Goal: Information Seeking & Learning: Learn about a topic

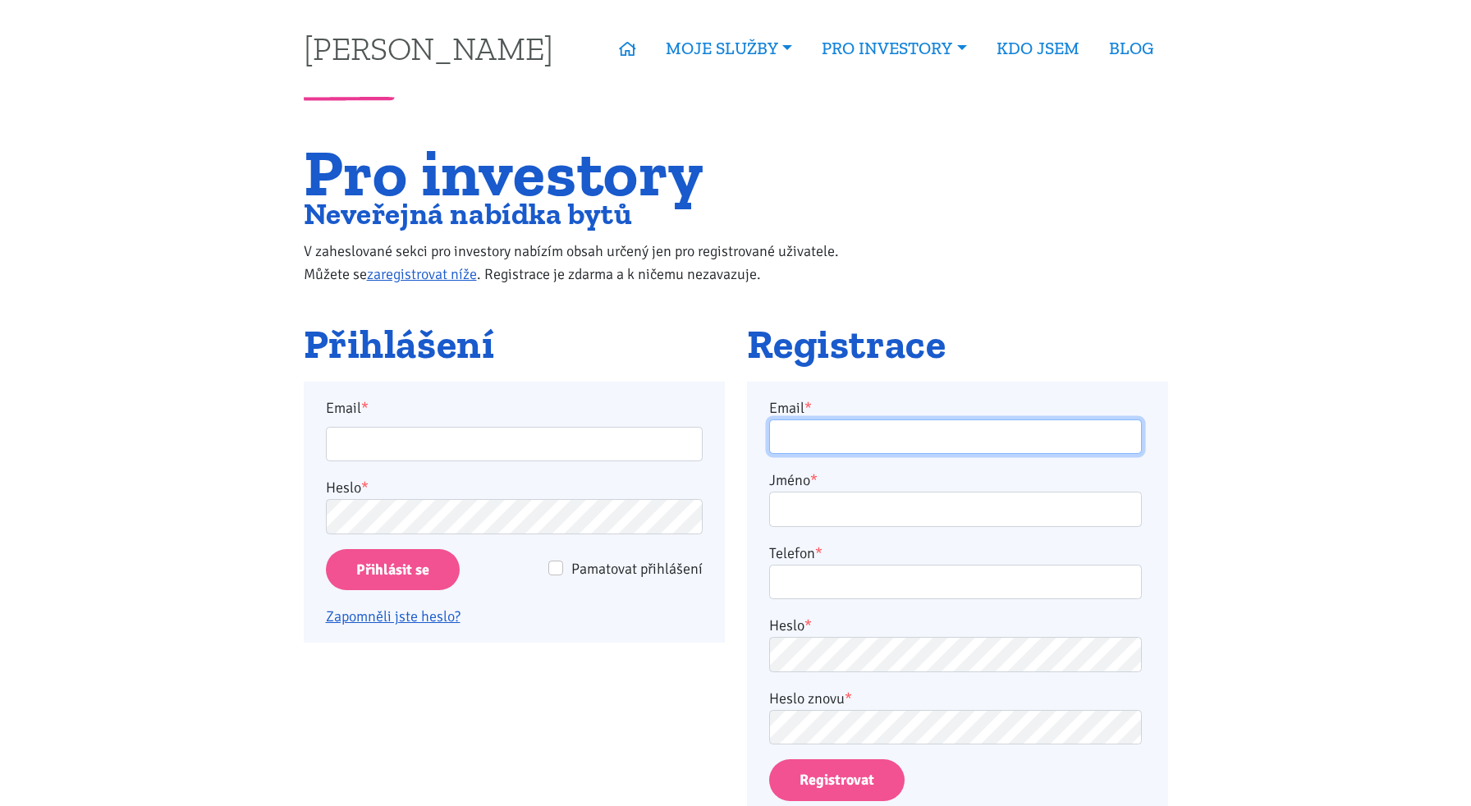
type input "[EMAIL_ADDRESS][PERSON_NAME][DOMAIN_NAME]"
type input "a.stefanik@yahoo.com"
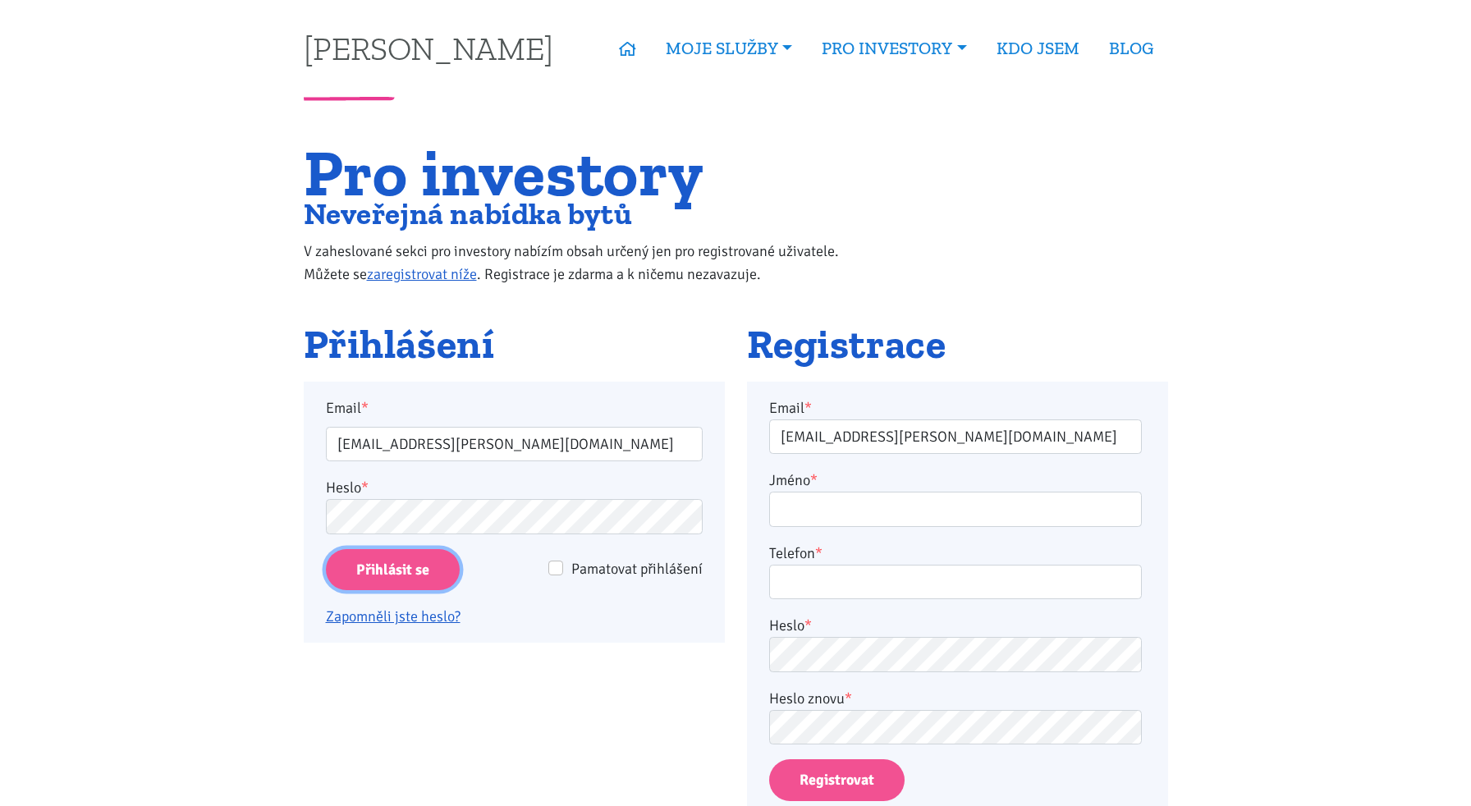
click at [391, 569] on input "Přihlásit se" at bounding box center [393, 570] width 134 height 42
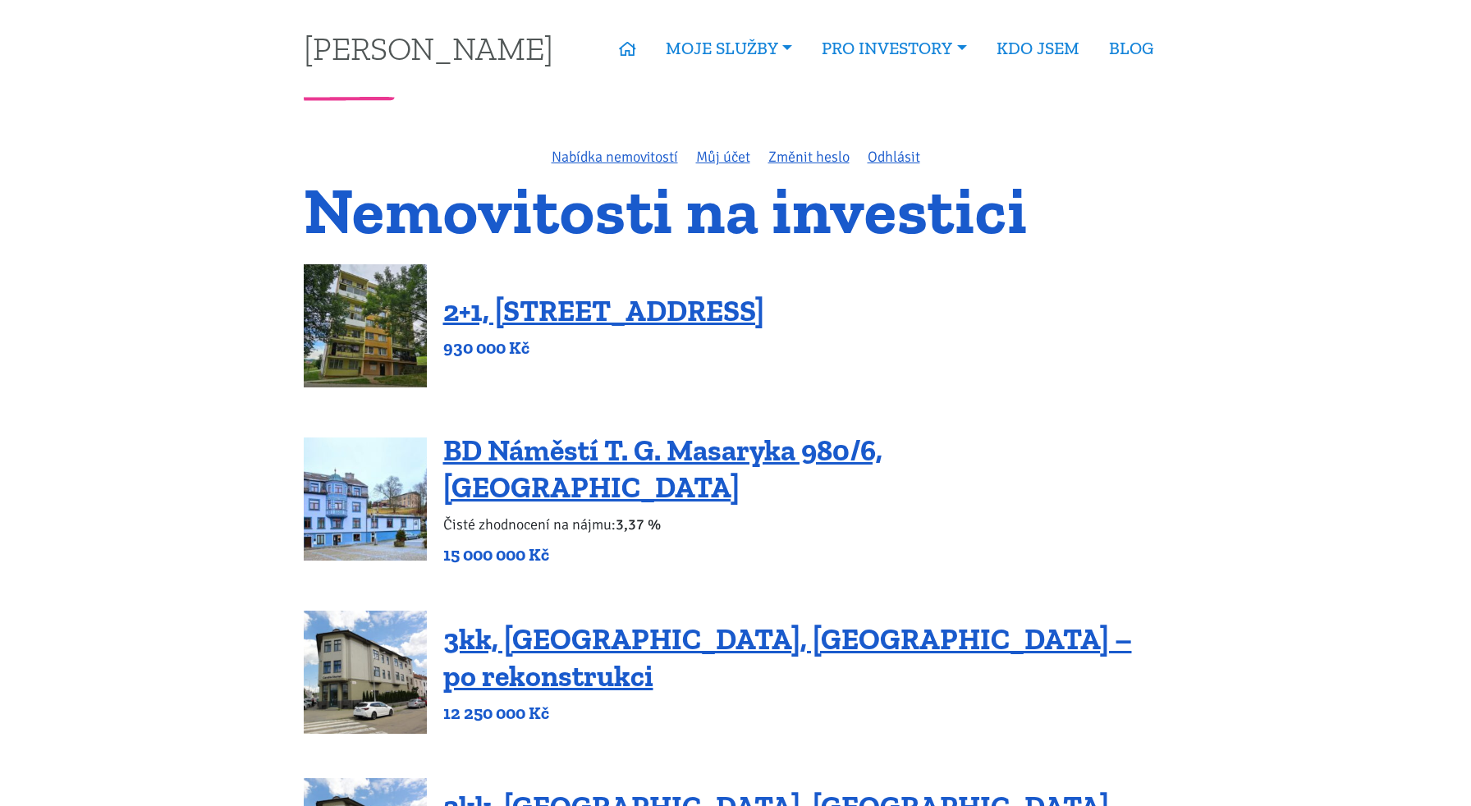
click at [851, 301] on div "2+1, Nová výstavba 201, Obrnice 930 000 Kč" at bounding box center [736, 325] width 864 height 123
click at [764, 311] on link "2+1, [STREET_ADDRESS]" at bounding box center [603, 310] width 321 height 35
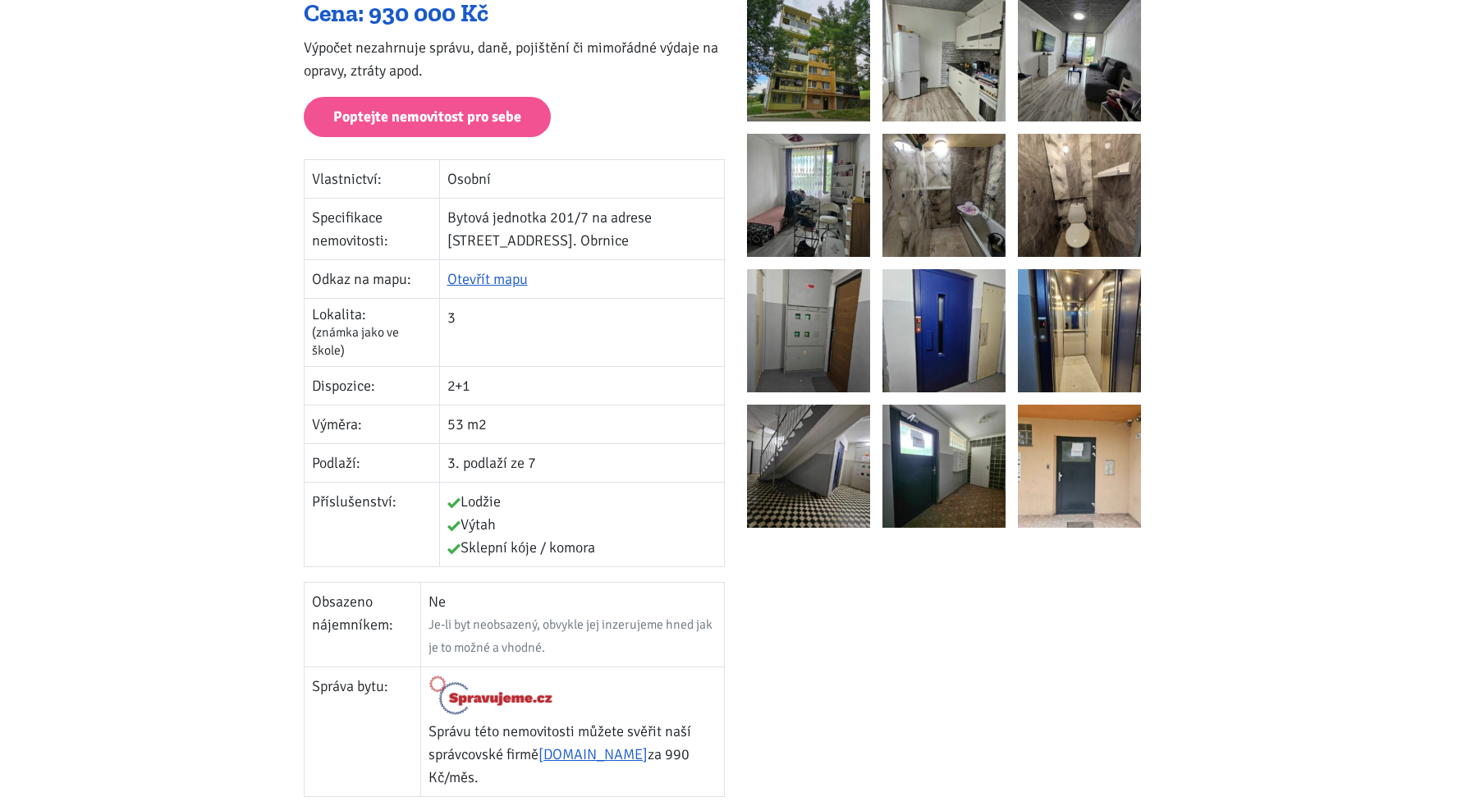
scroll to position [164, 0]
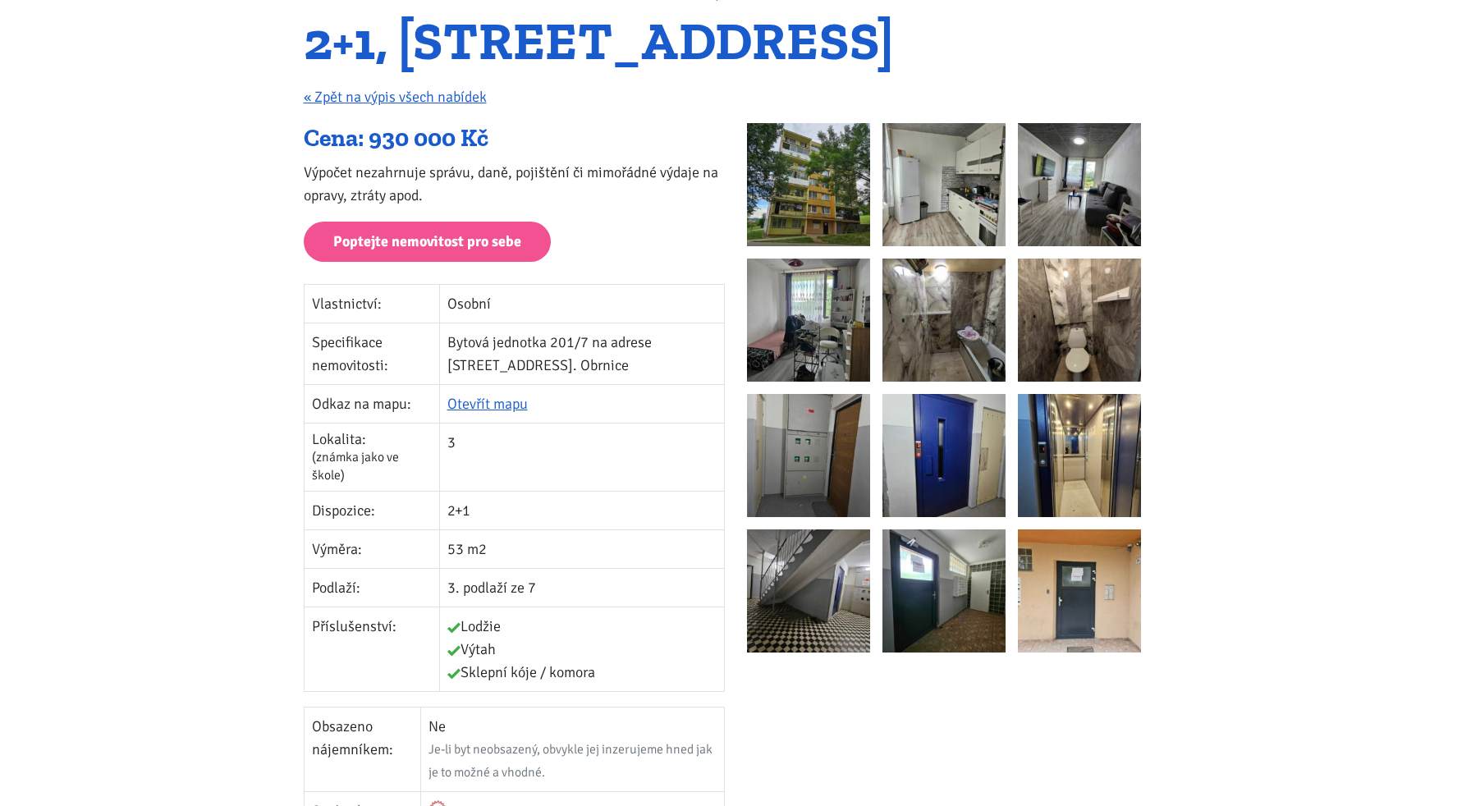
click at [977, 299] on img at bounding box center [944, 320] width 123 height 123
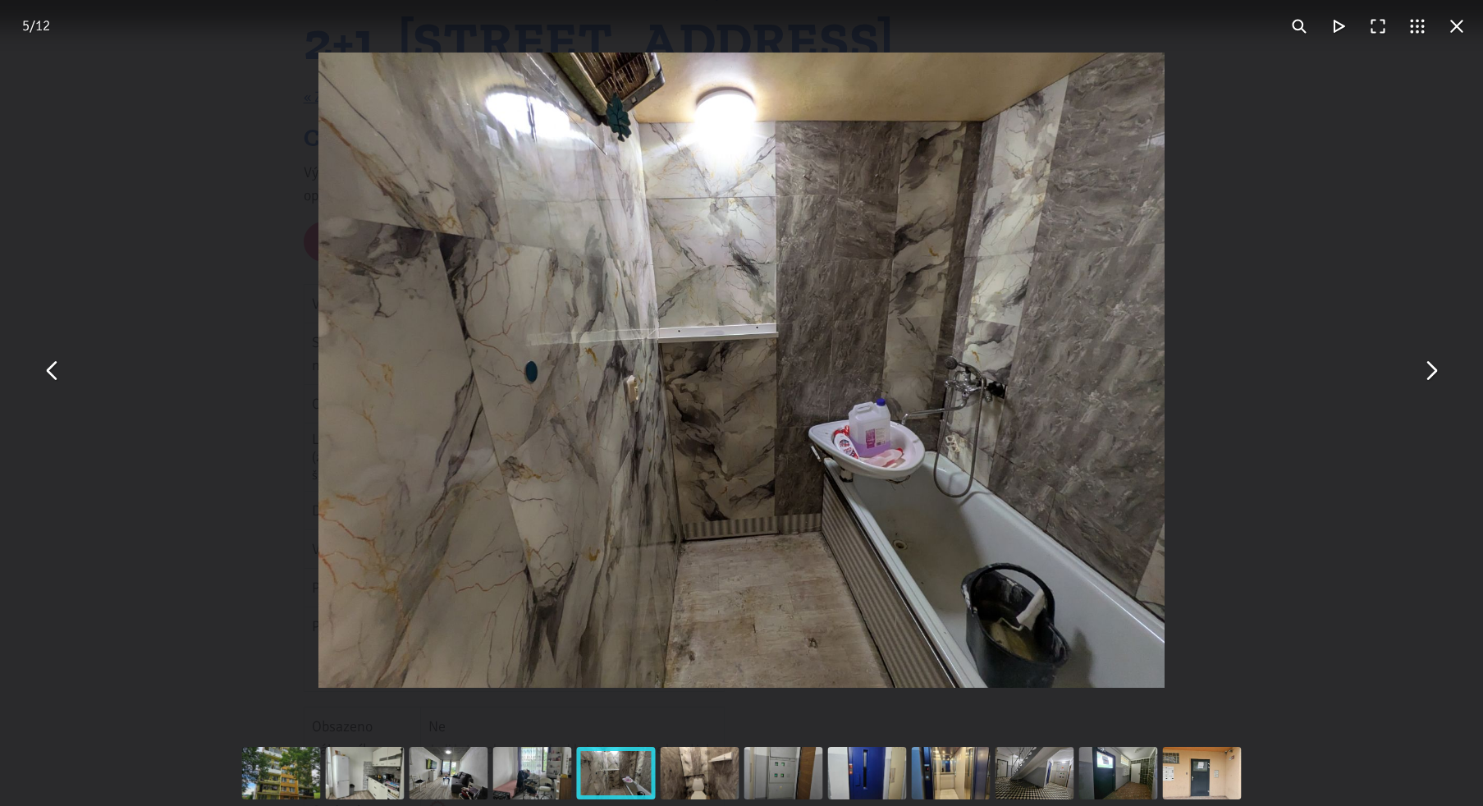
click at [1428, 369] on button "You can close this modal content with the ESC key" at bounding box center [1430, 370] width 39 height 39
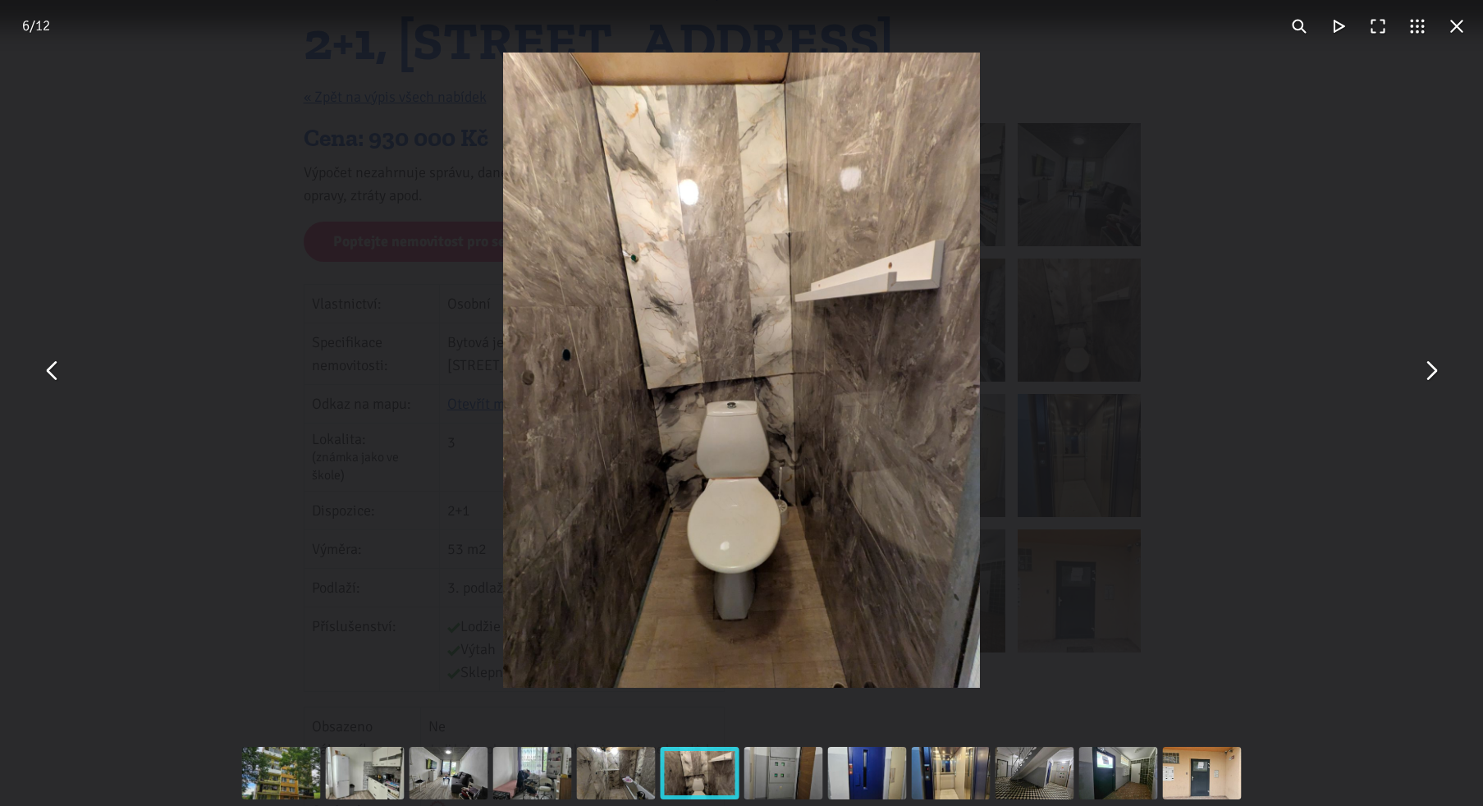
click at [1428, 369] on button "You can close this modal content with the ESC key" at bounding box center [1430, 370] width 39 height 39
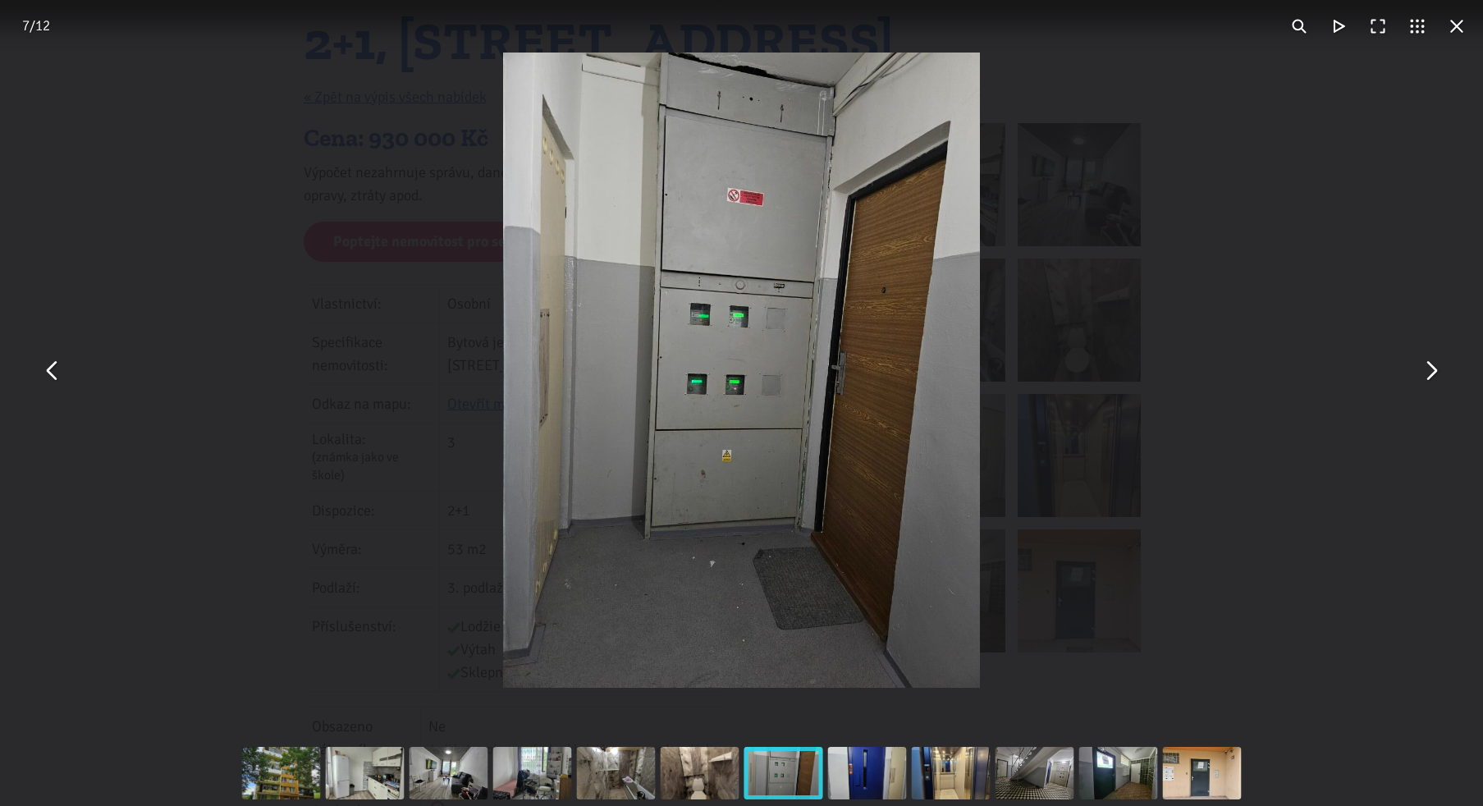
click at [1428, 369] on button "You can close this modal content with the ESC key" at bounding box center [1430, 370] width 39 height 39
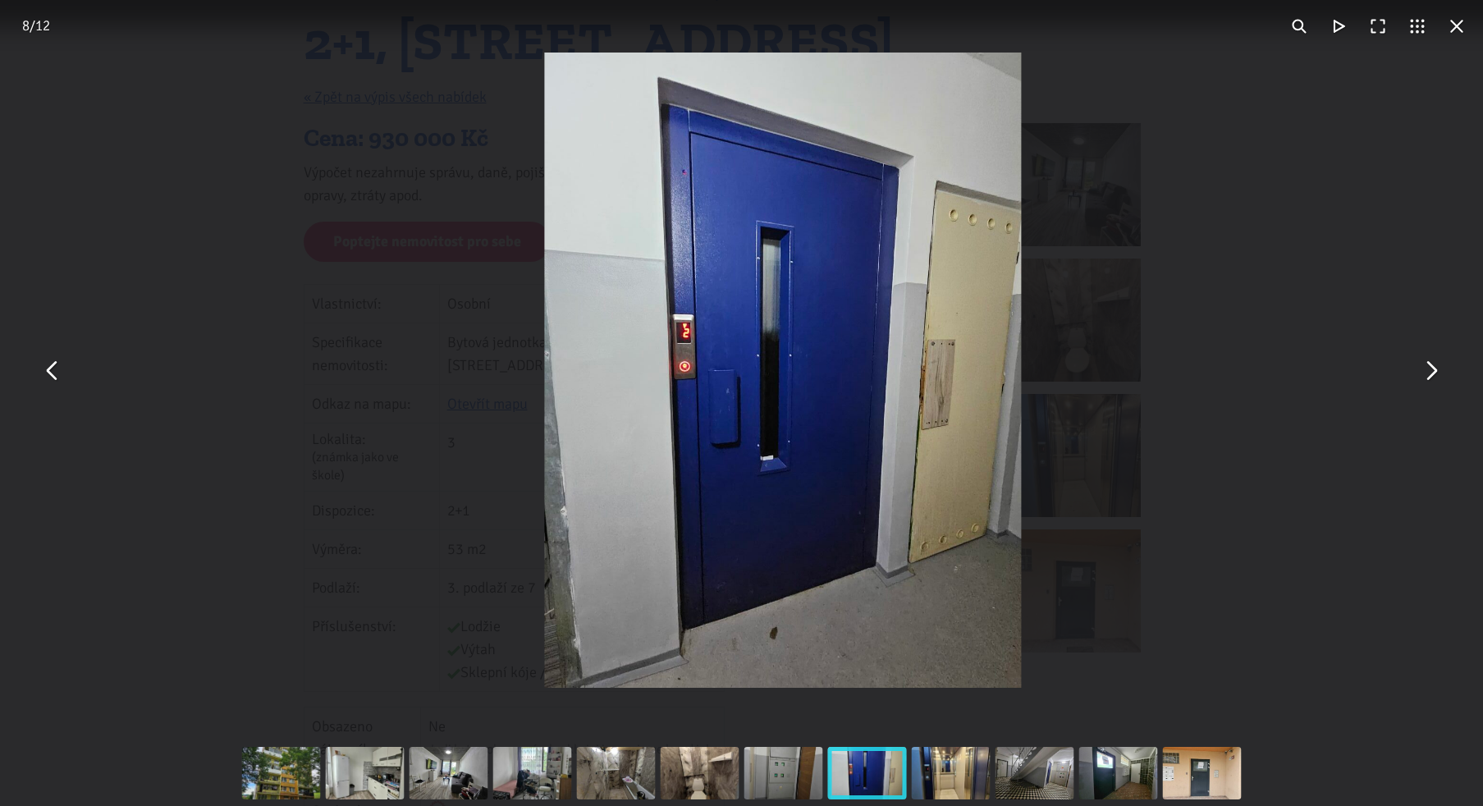
click at [1428, 369] on button "You can close this modal content with the ESC key" at bounding box center [1430, 370] width 39 height 39
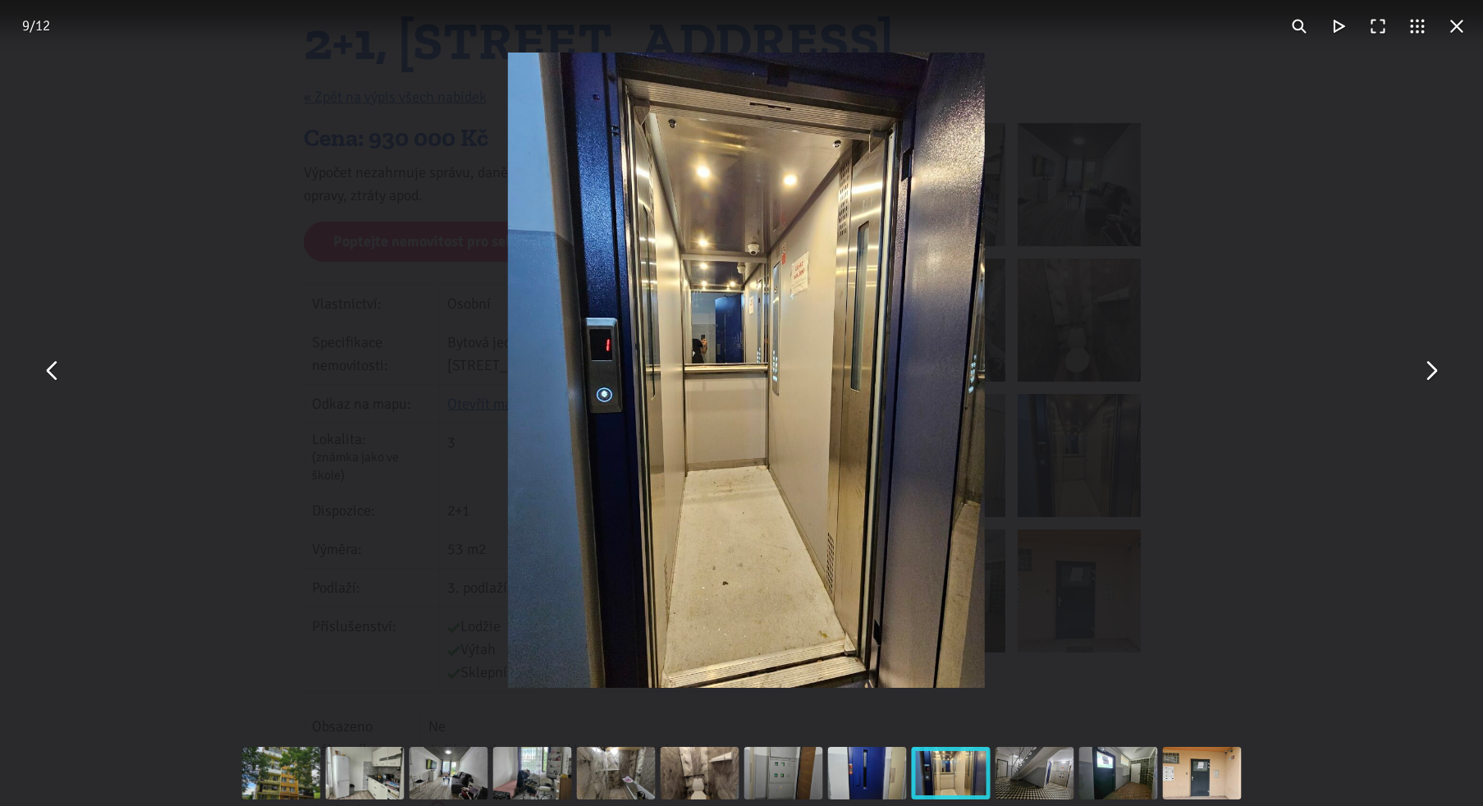
click at [1428, 369] on button "You can close this modal content with the ESC key" at bounding box center [1430, 370] width 39 height 39
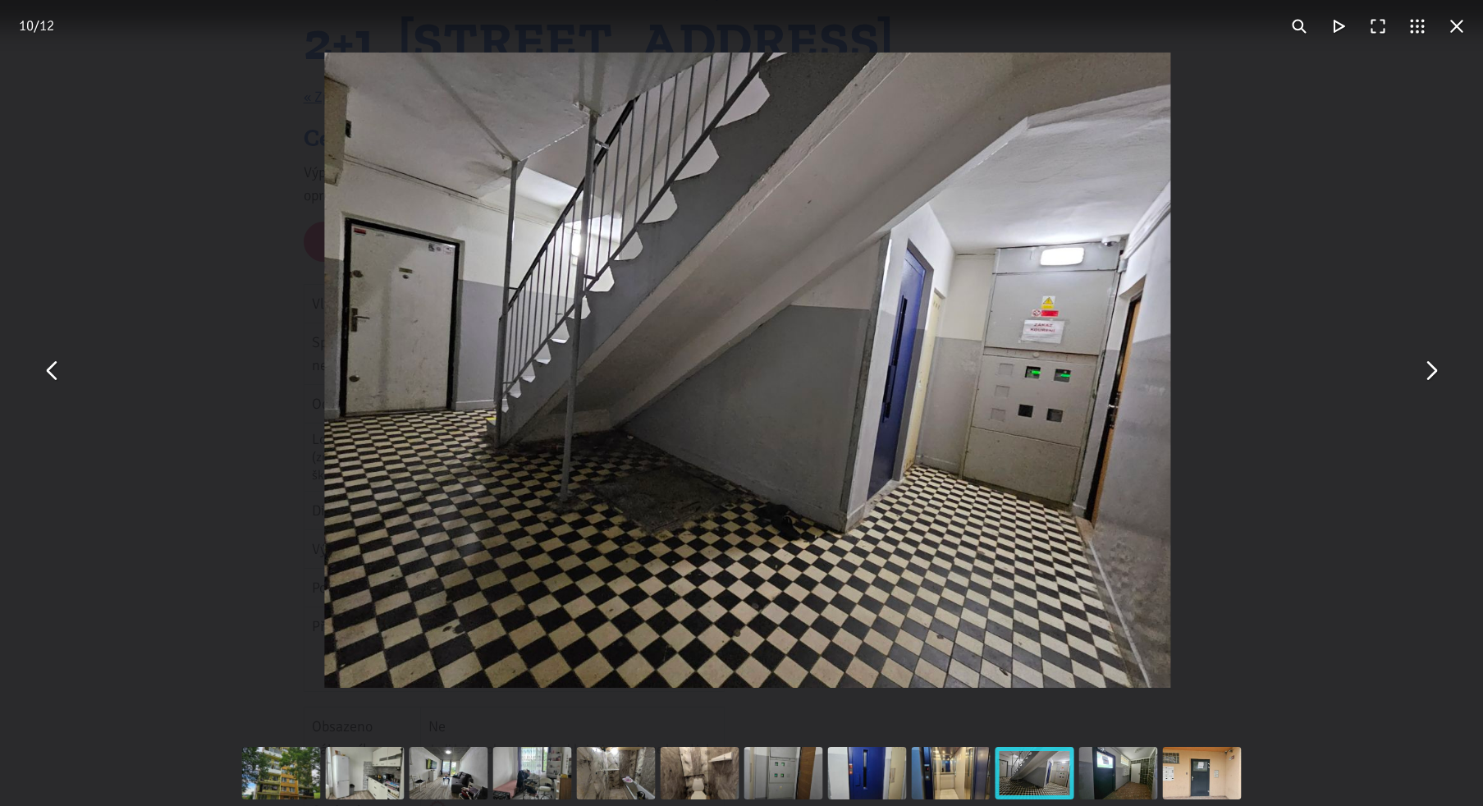
click at [1428, 369] on button "You can close this modal content with the ESC key" at bounding box center [1430, 370] width 39 height 39
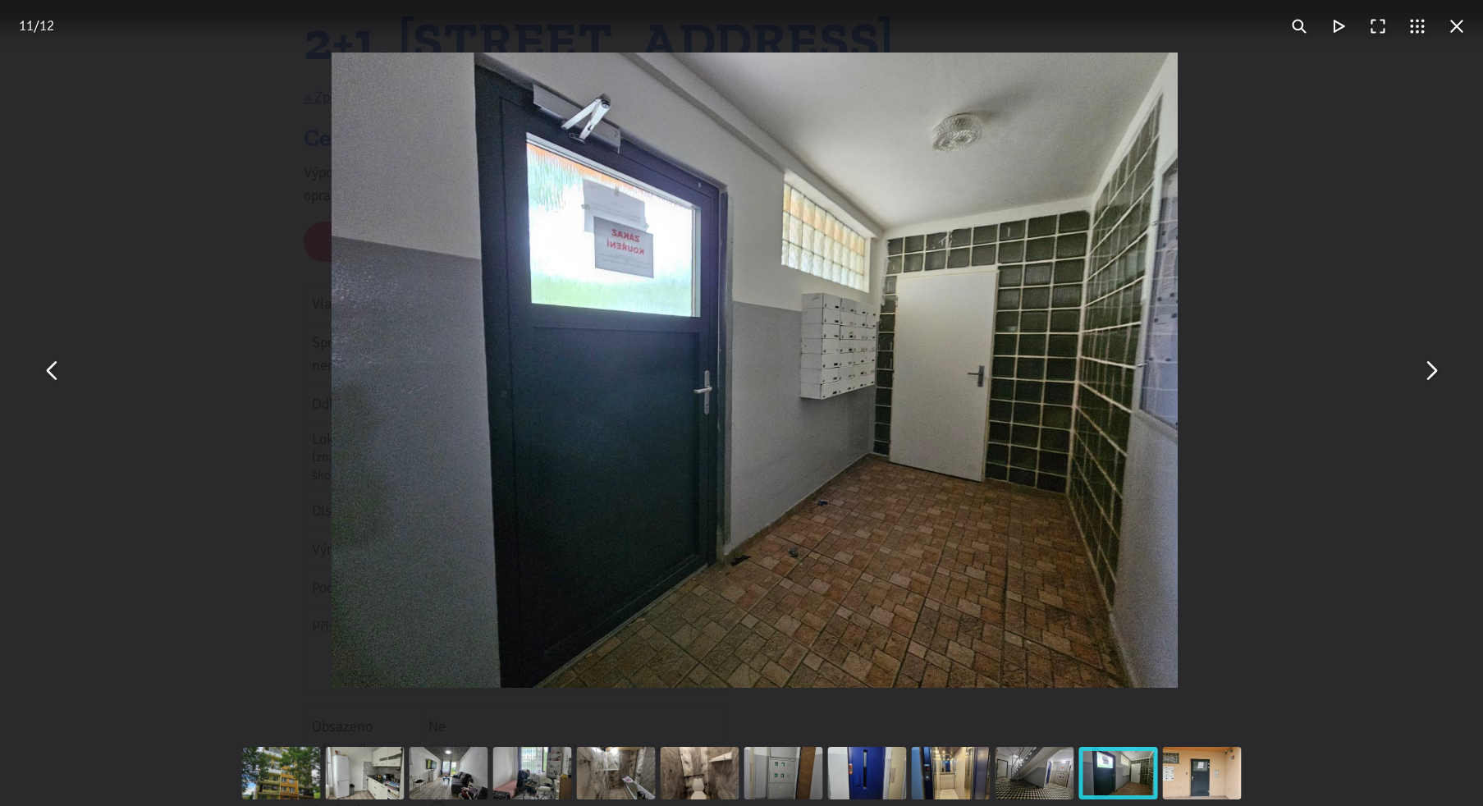
click at [1428, 369] on button "You can close this modal content with the ESC key" at bounding box center [1430, 370] width 39 height 39
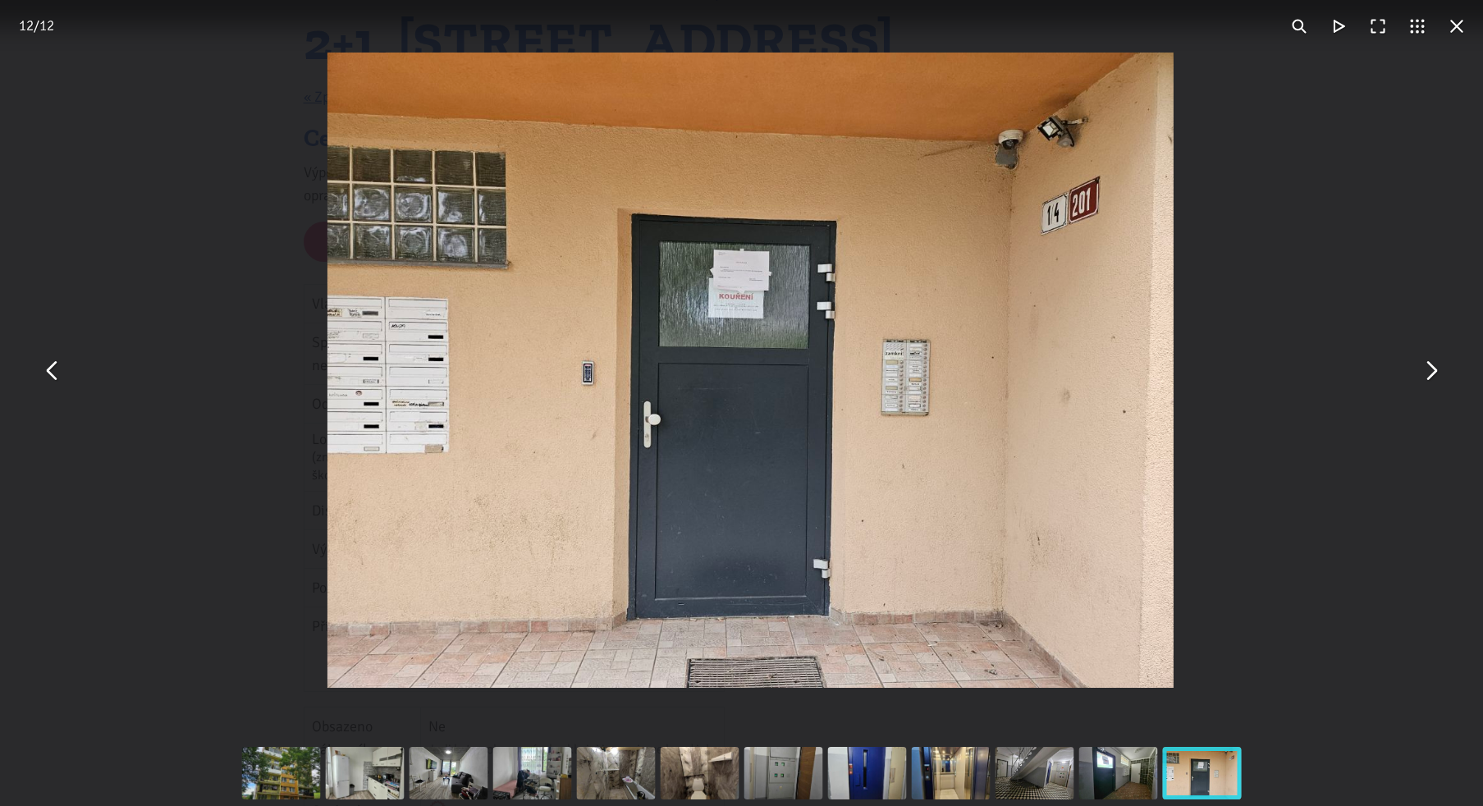
click at [1428, 369] on button "You can close this modal content with the ESC key" at bounding box center [1430, 370] width 39 height 39
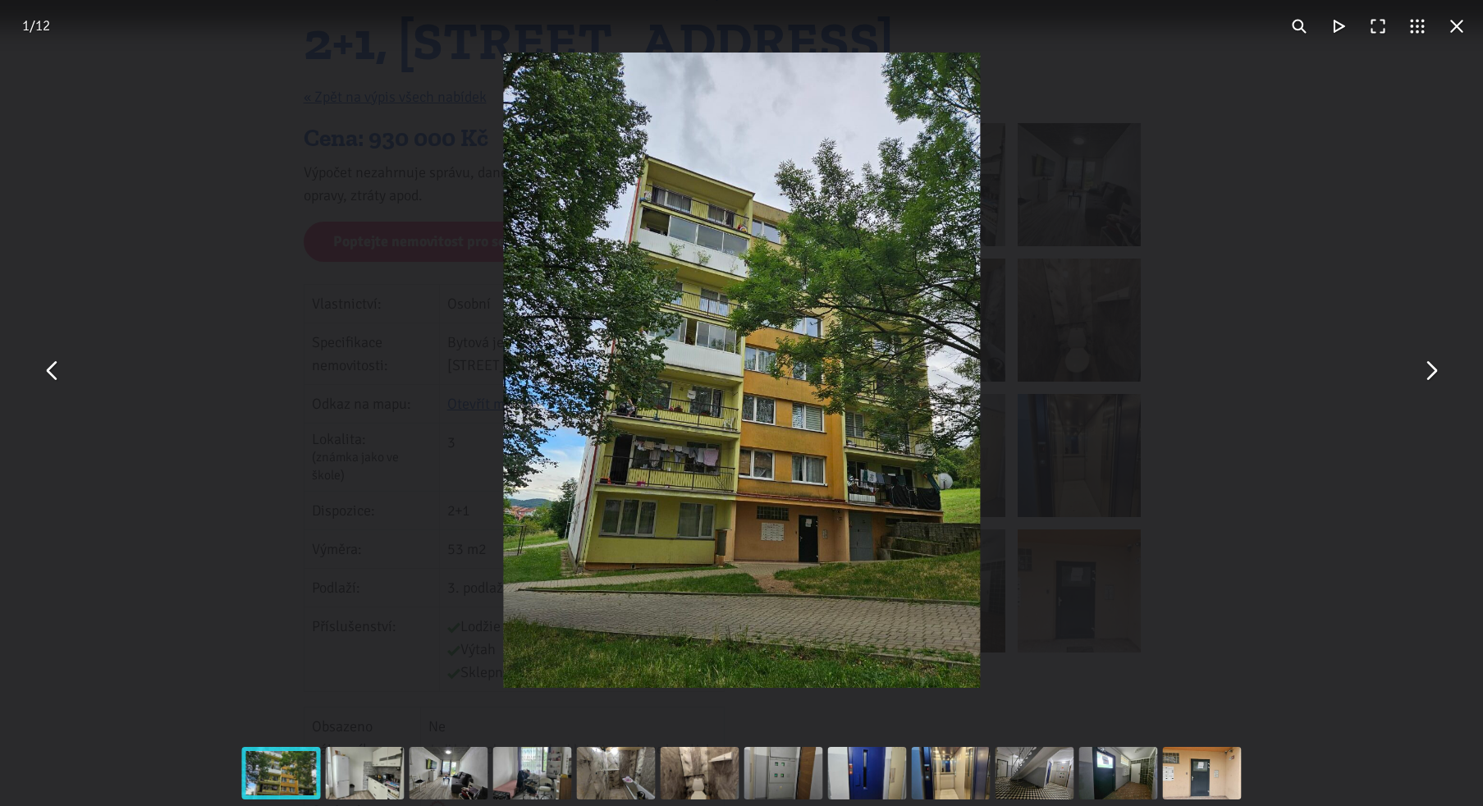
click at [1428, 369] on button "You can close this modal content with the ESC key" at bounding box center [1430, 370] width 39 height 39
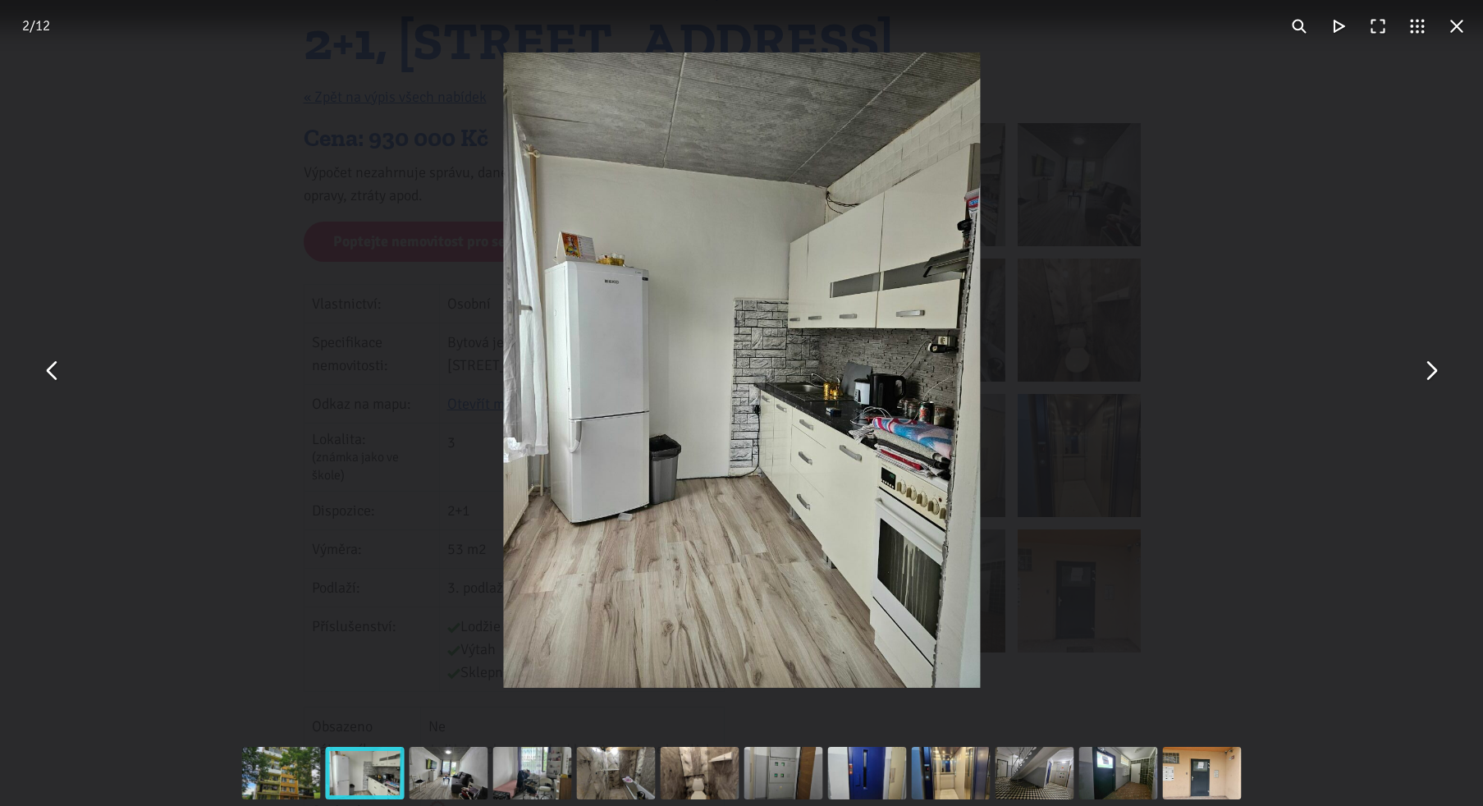
click at [1456, 27] on button "You can close this modal content with the ESC key" at bounding box center [1456, 26] width 39 height 39
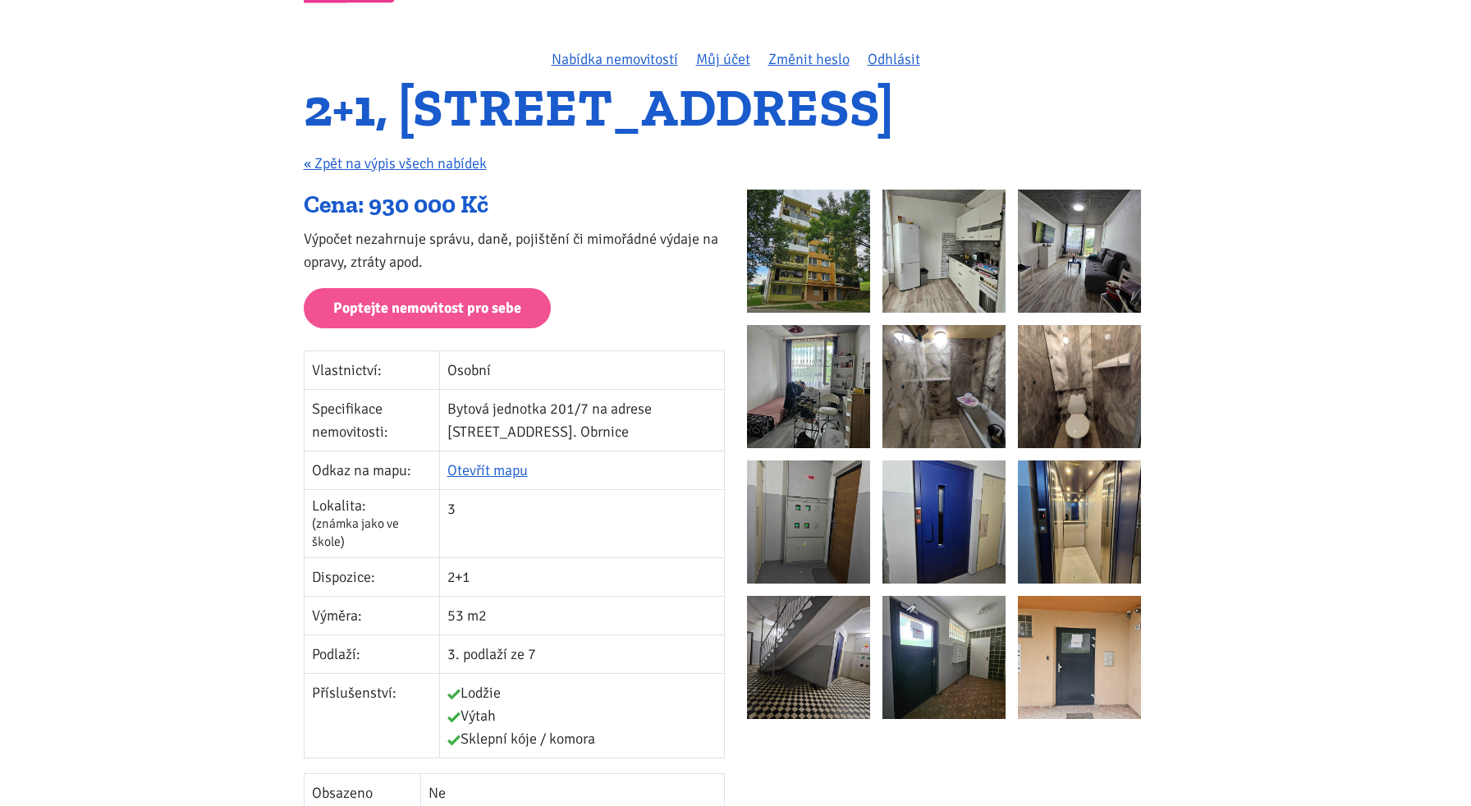
scroll to position [0, 0]
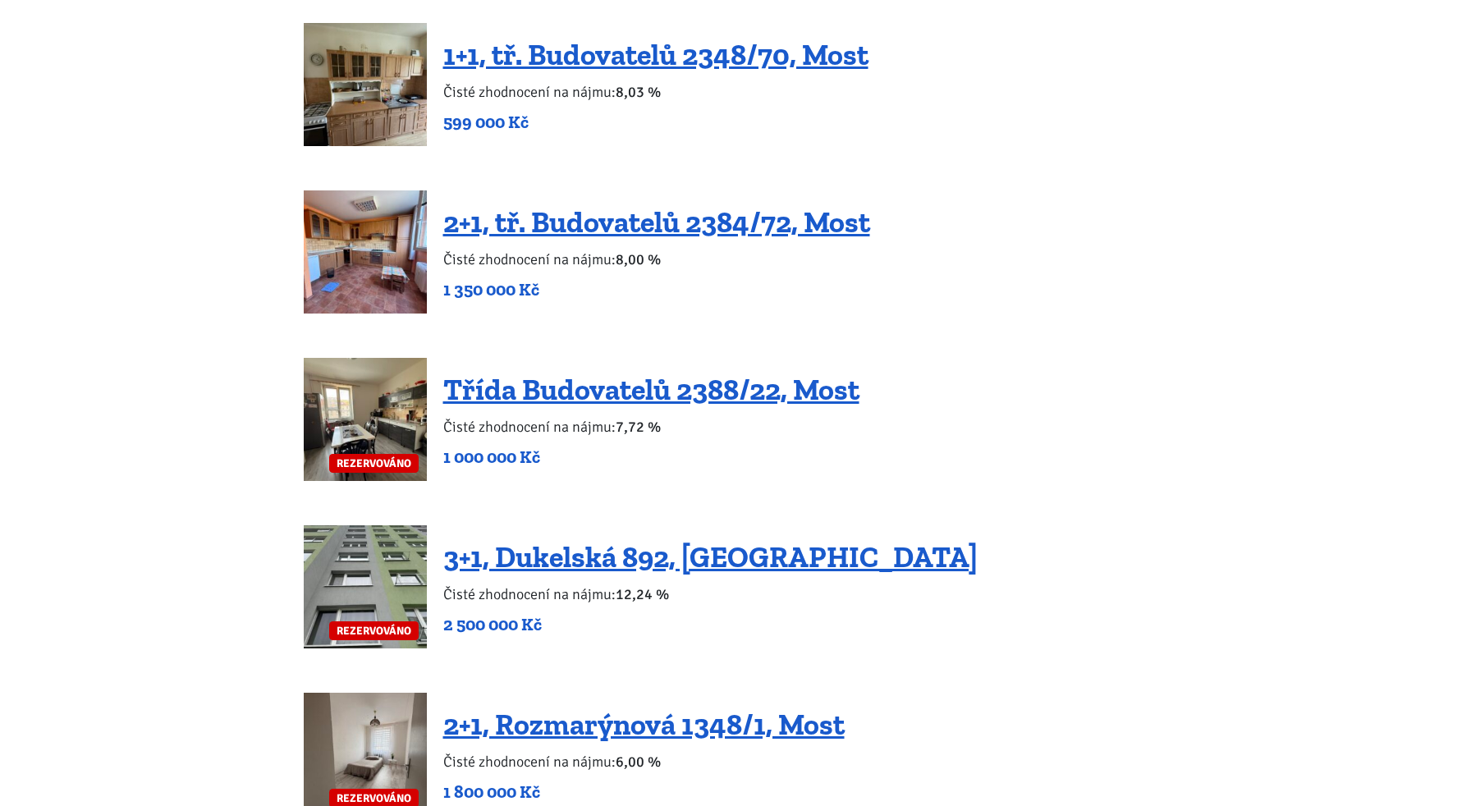
scroll to position [2627, 0]
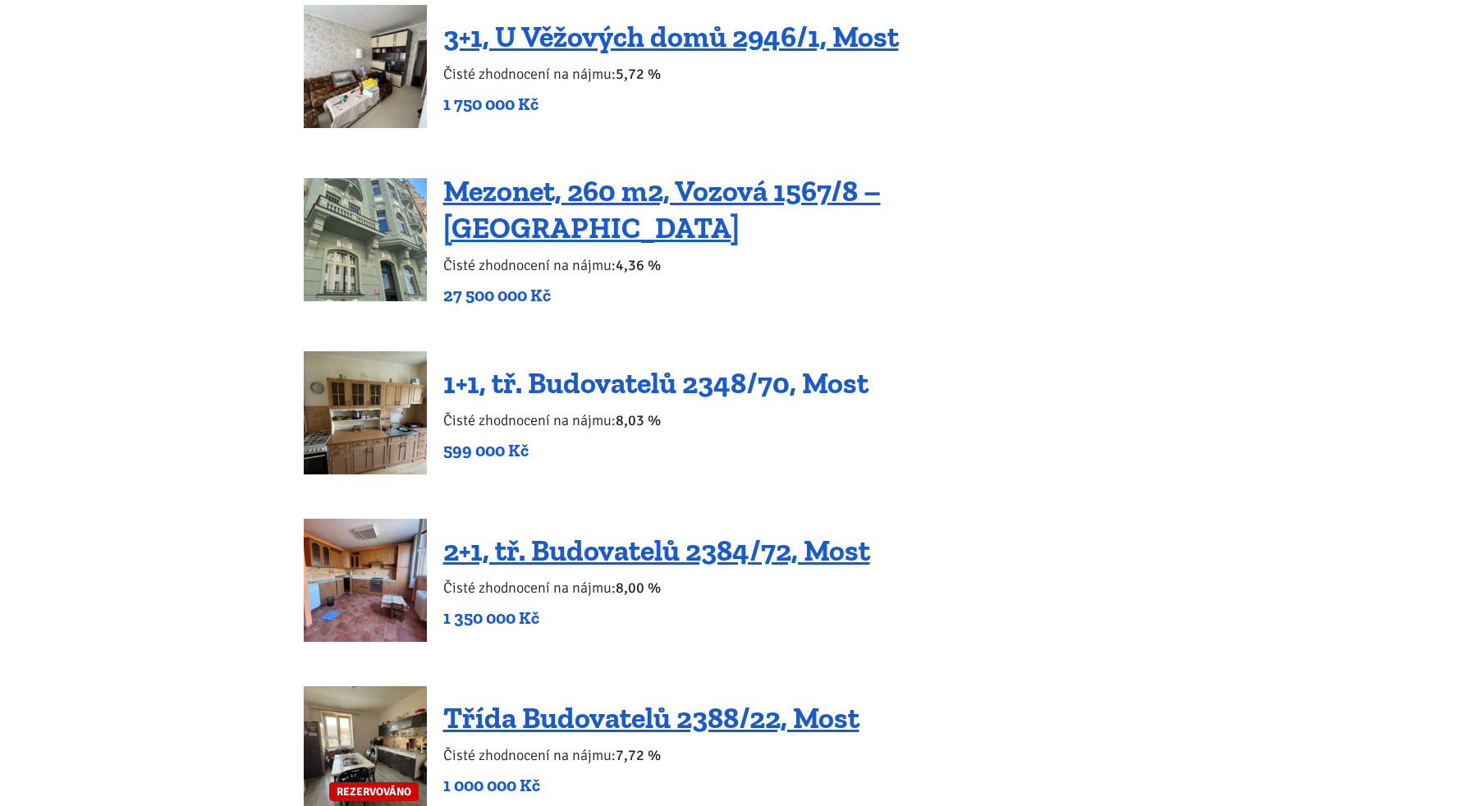
click at [754, 365] on link "1+1, tř. Budovatelů 2348/70, Most" at bounding box center [655, 382] width 425 height 35
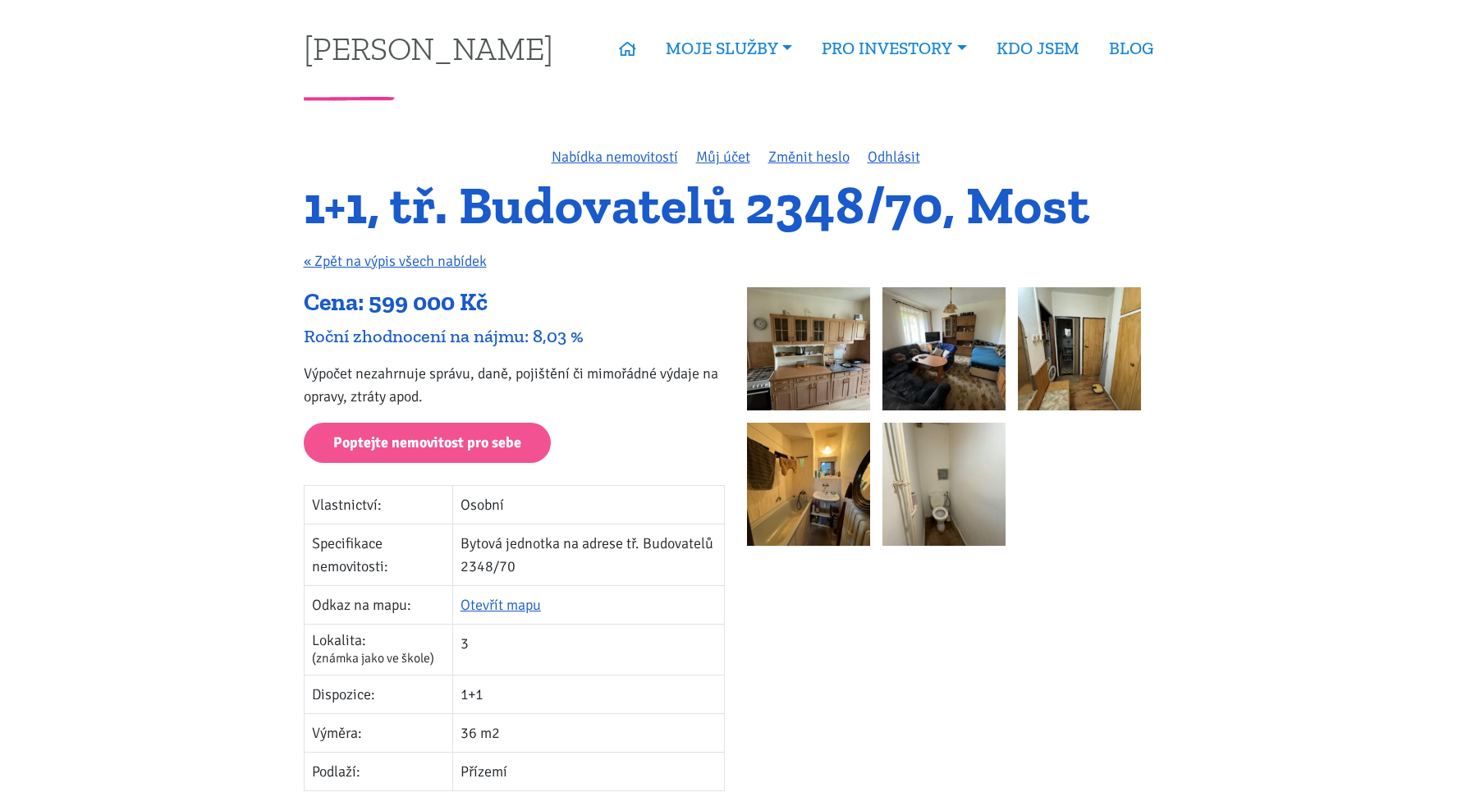
click at [751, 328] on img at bounding box center [808, 348] width 123 height 123
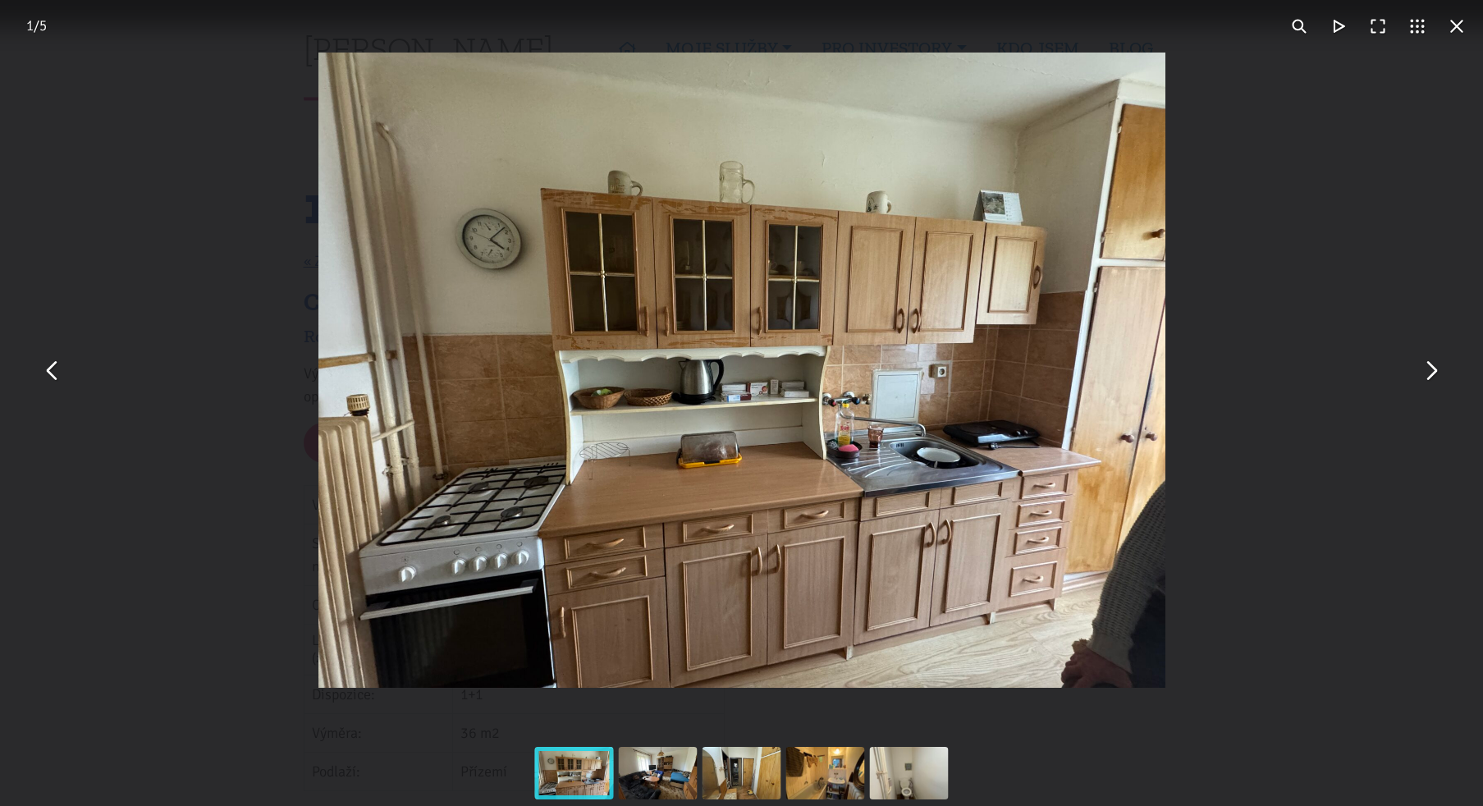
click at [1434, 379] on button "You can close this modal content with the ESC key" at bounding box center [1430, 370] width 39 height 39
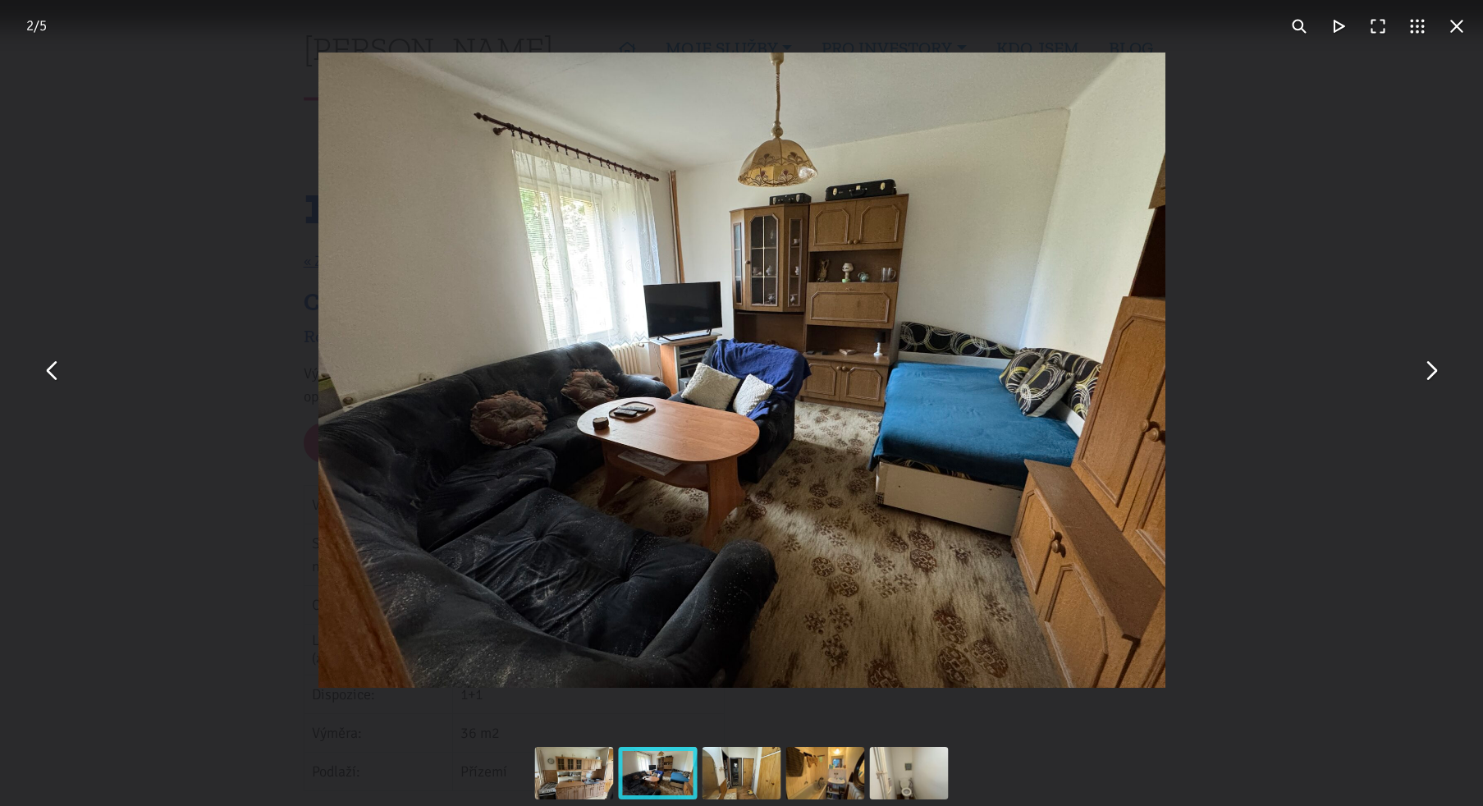
click at [1428, 363] on button "You can close this modal content with the ESC key" at bounding box center [1430, 370] width 39 height 39
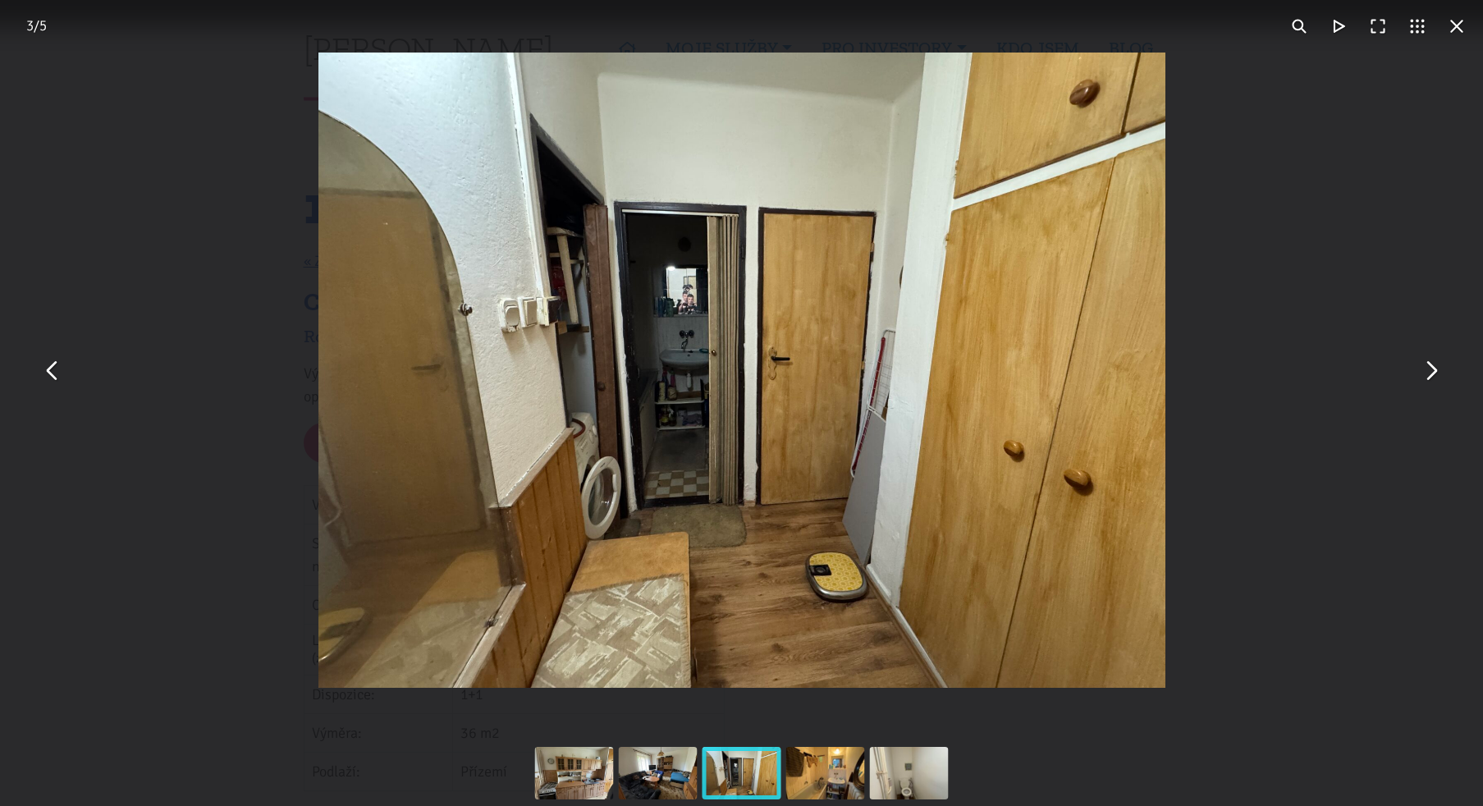
click at [1428, 363] on button "You can close this modal content with the ESC key" at bounding box center [1430, 370] width 39 height 39
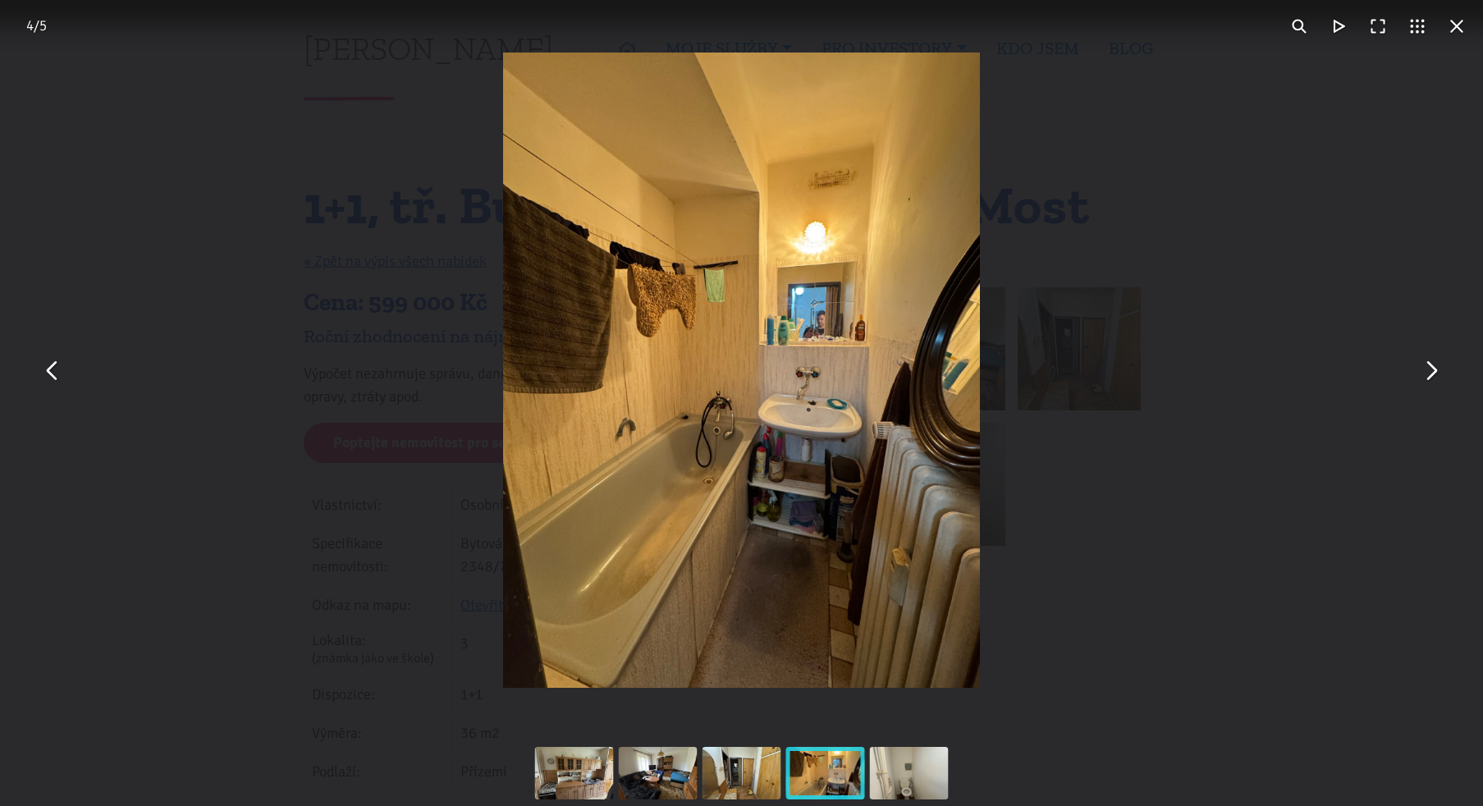
click at [1428, 363] on button "You can close this modal content with the ESC key" at bounding box center [1430, 370] width 39 height 39
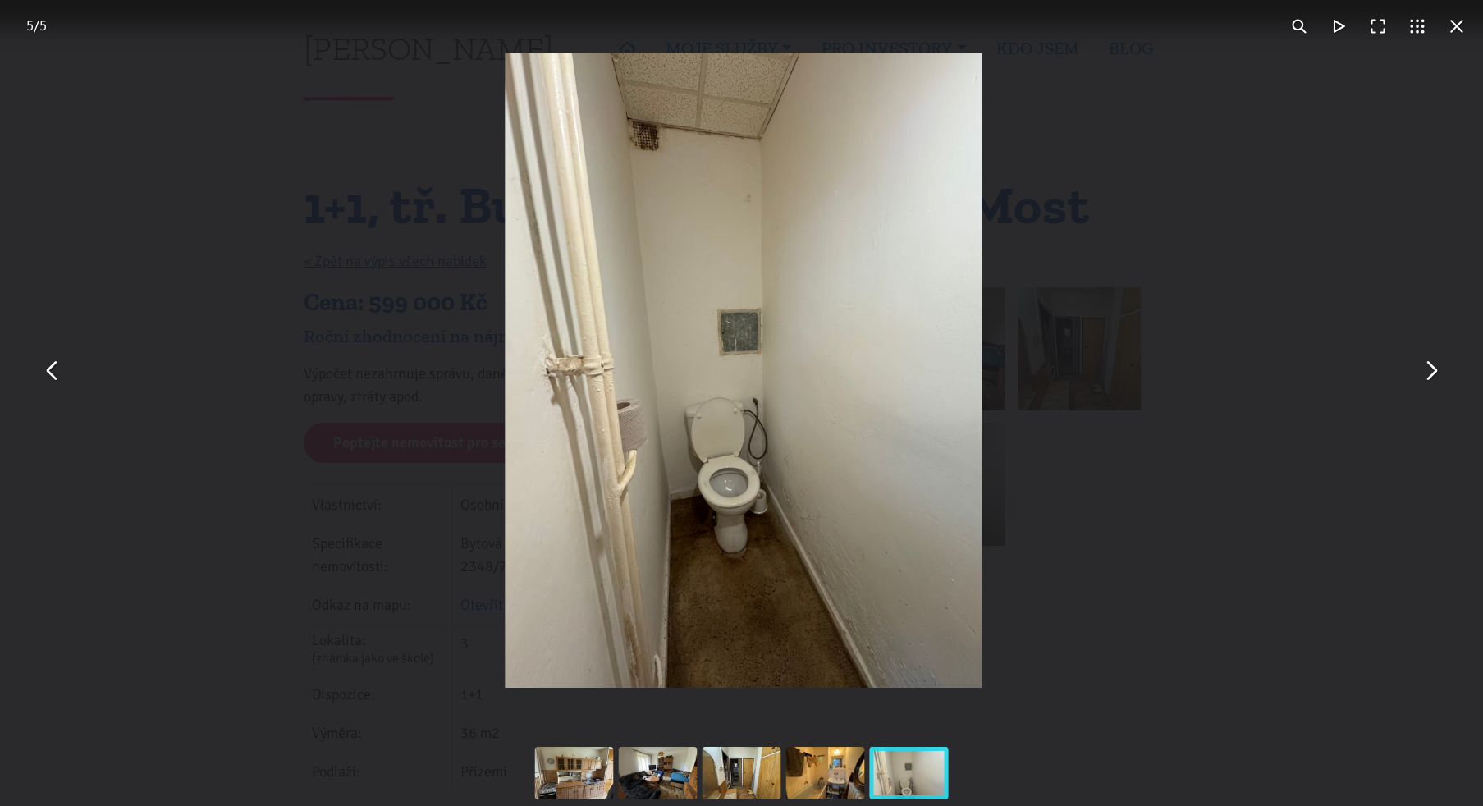
click at [1428, 363] on button "You can close this modal content with the ESC key" at bounding box center [1430, 370] width 39 height 39
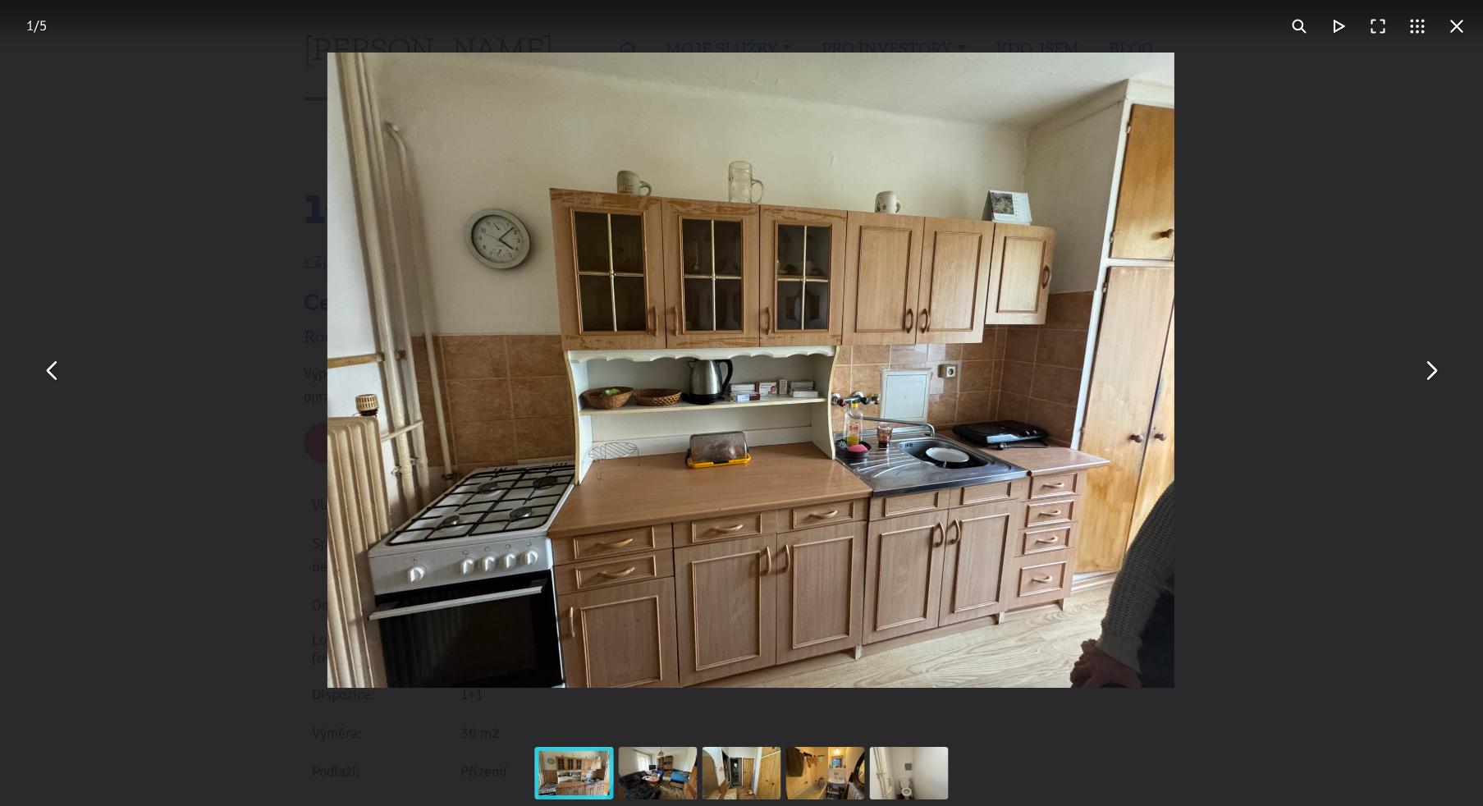
click at [1428, 363] on button "You can close this modal content with the ESC key" at bounding box center [1430, 370] width 39 height 39
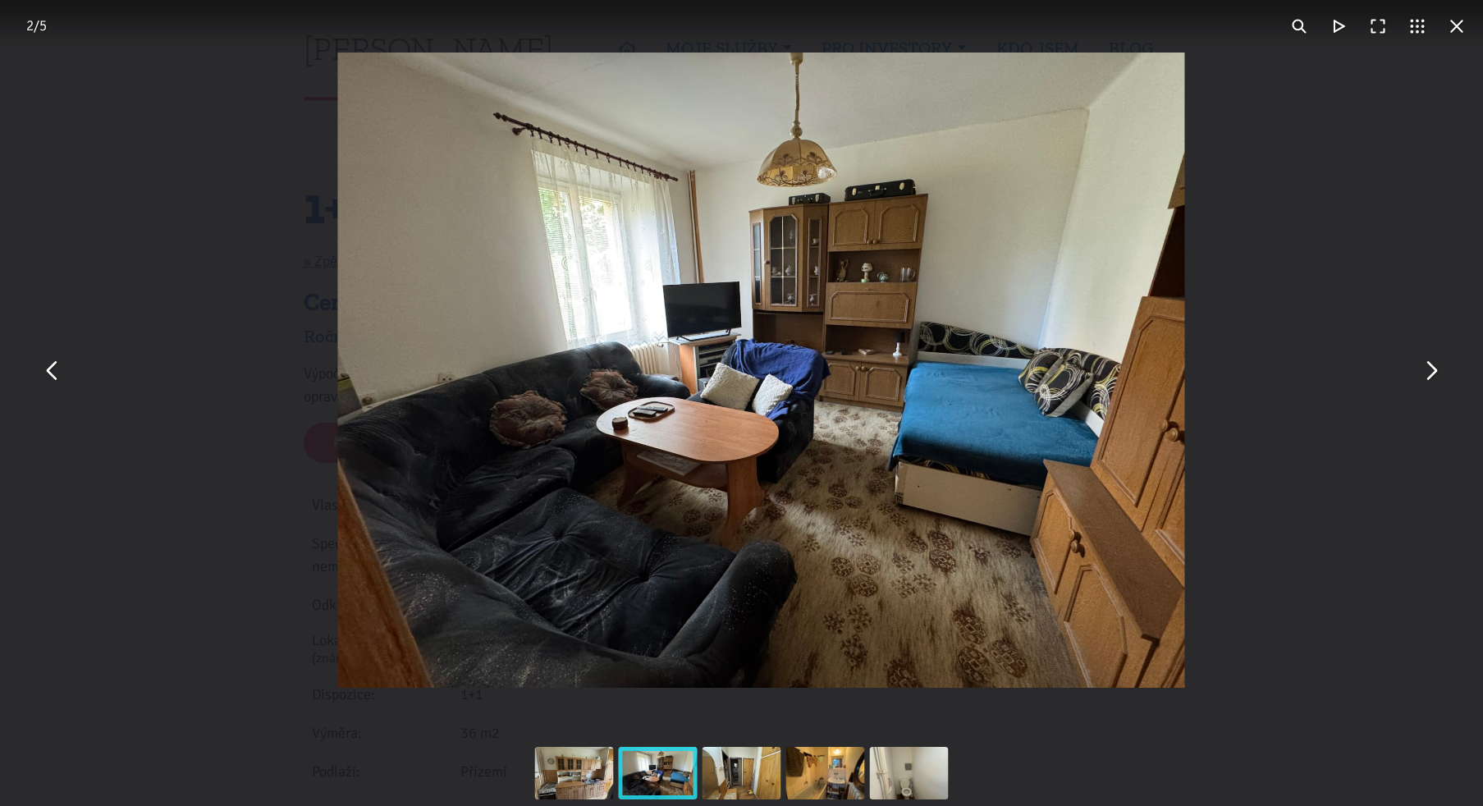
click at [1428, 363] on button "You can close this modal content with the ESC key" at bounding box center [1430, 370] width 39 height 39
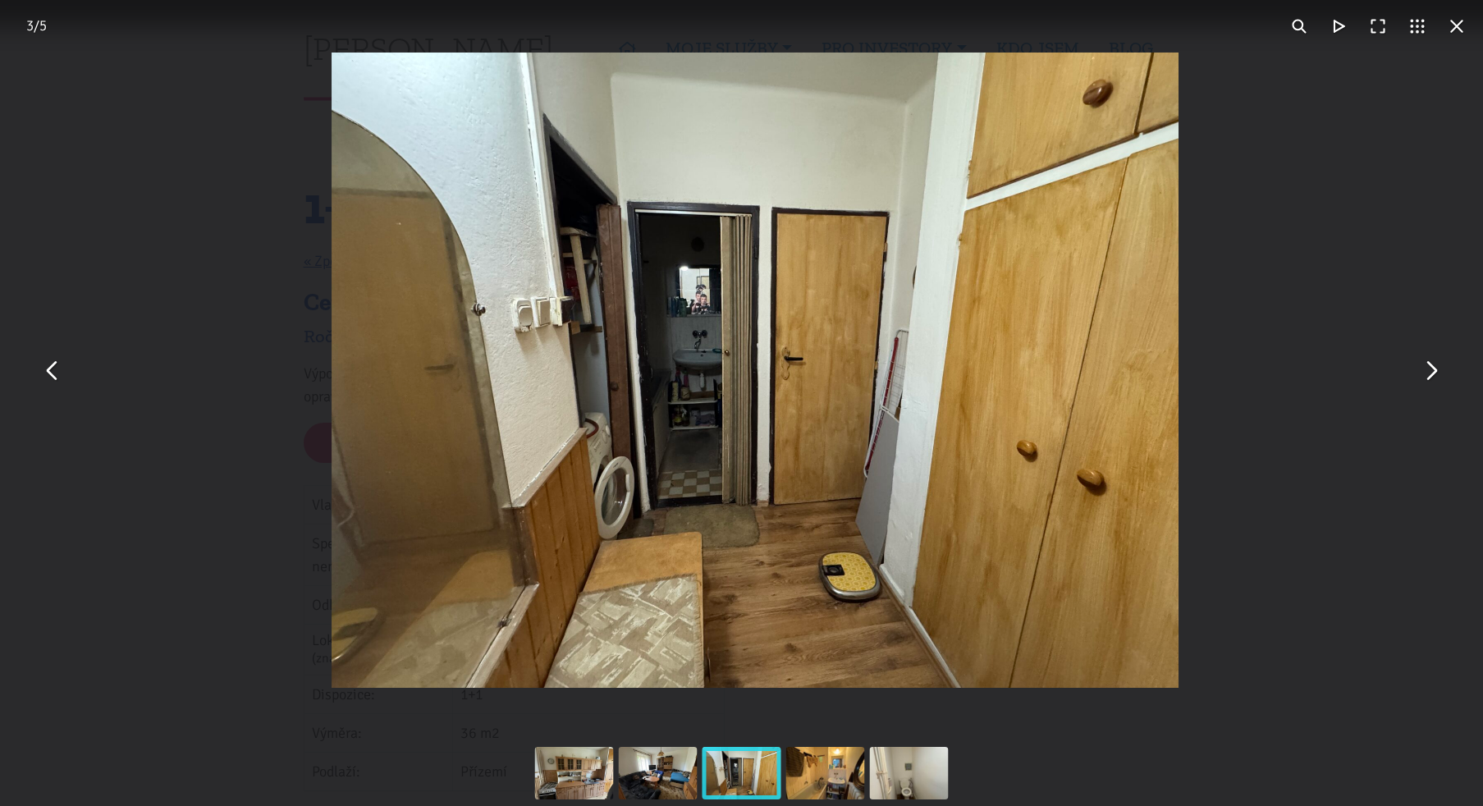
click at [1428, 363] on button "You can close this modal content with the ESC key" at bounding box center [1430, 370] width 39 height 39
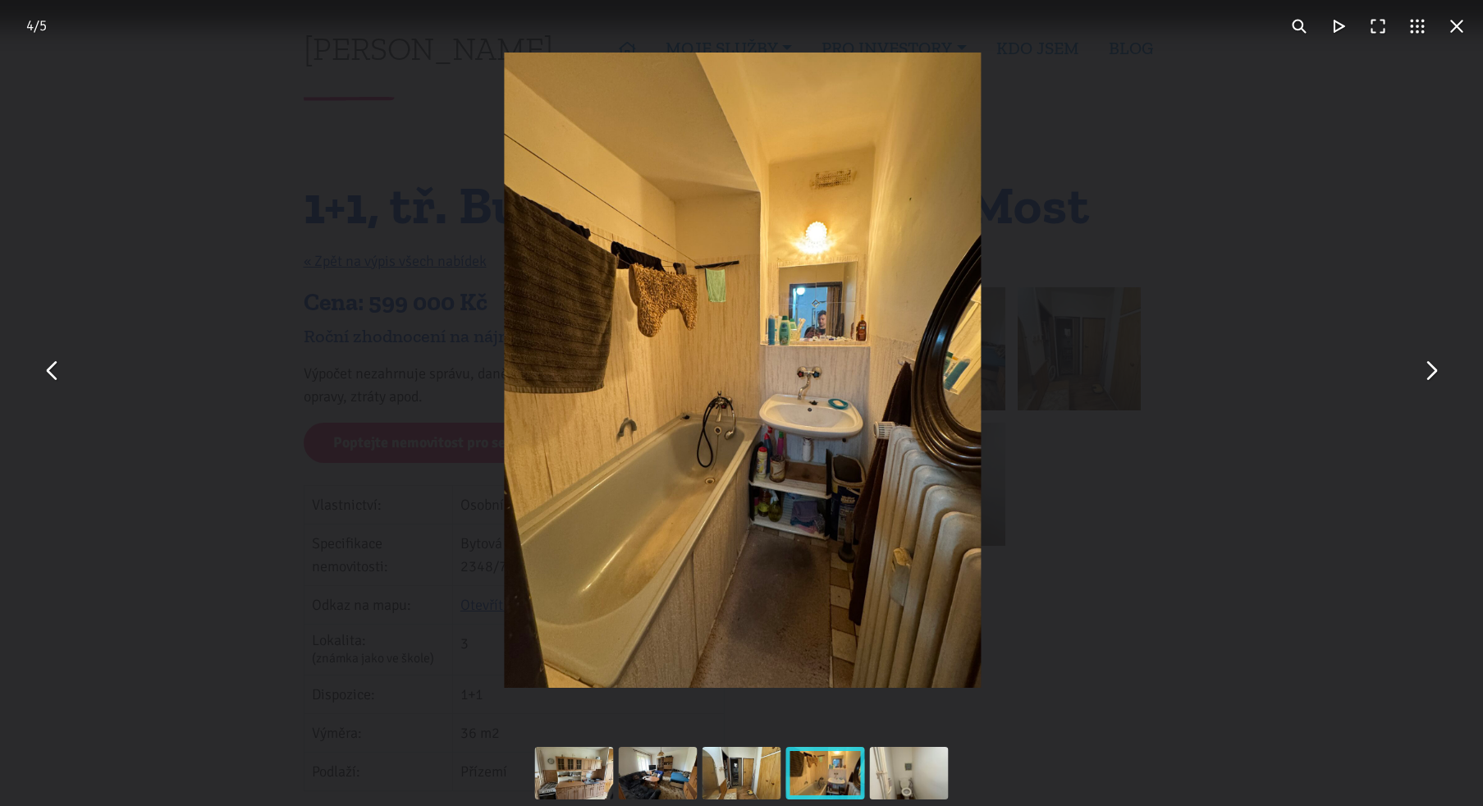
click at [1428, 363] on button "You can close this modal content with the ESC key" at bounding box center [1430, 370] width 39 height 39
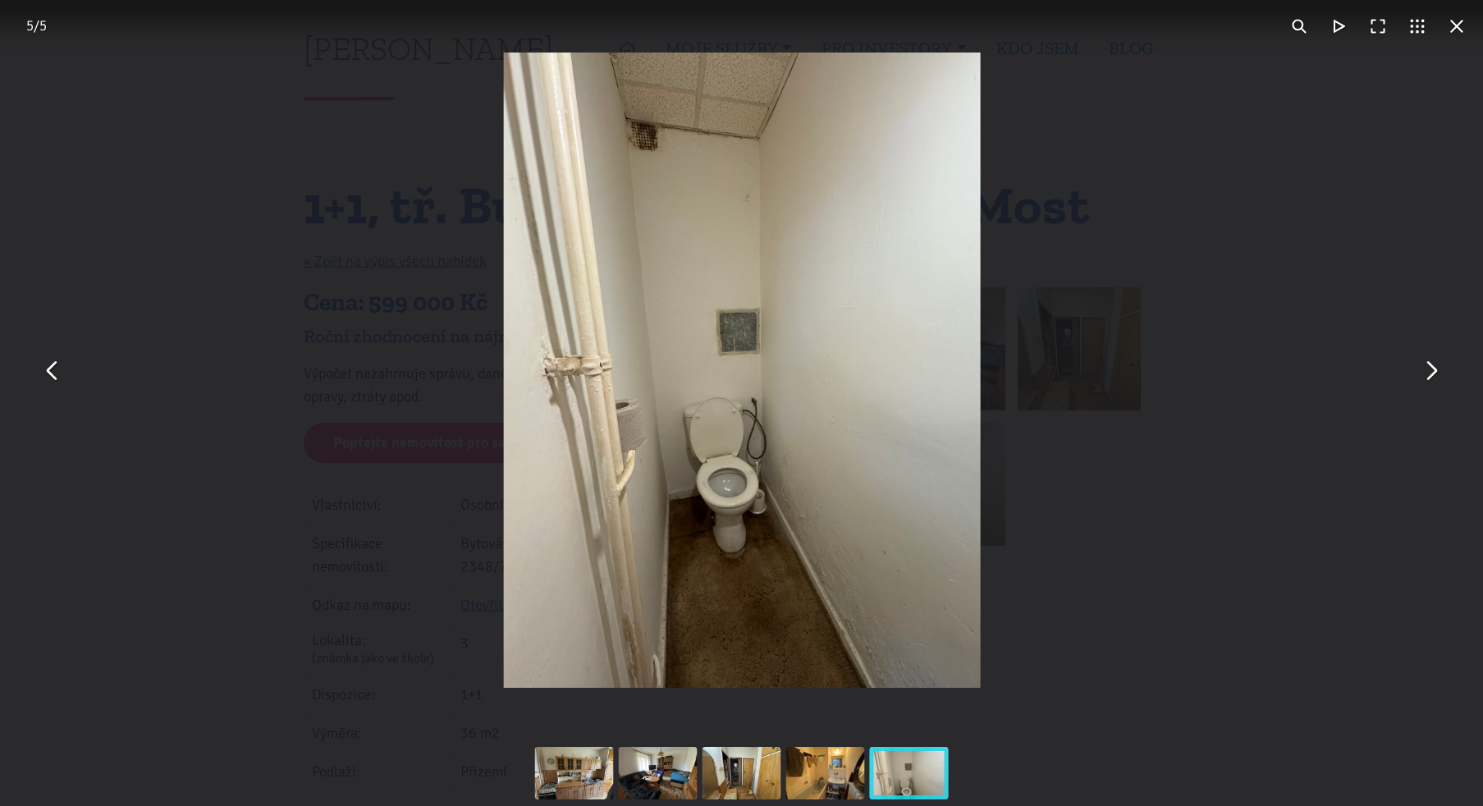
click at [1428, 363] on button "You can close this modal content with the ESC key" at bounding box center [1430, 370] width 39 height 39
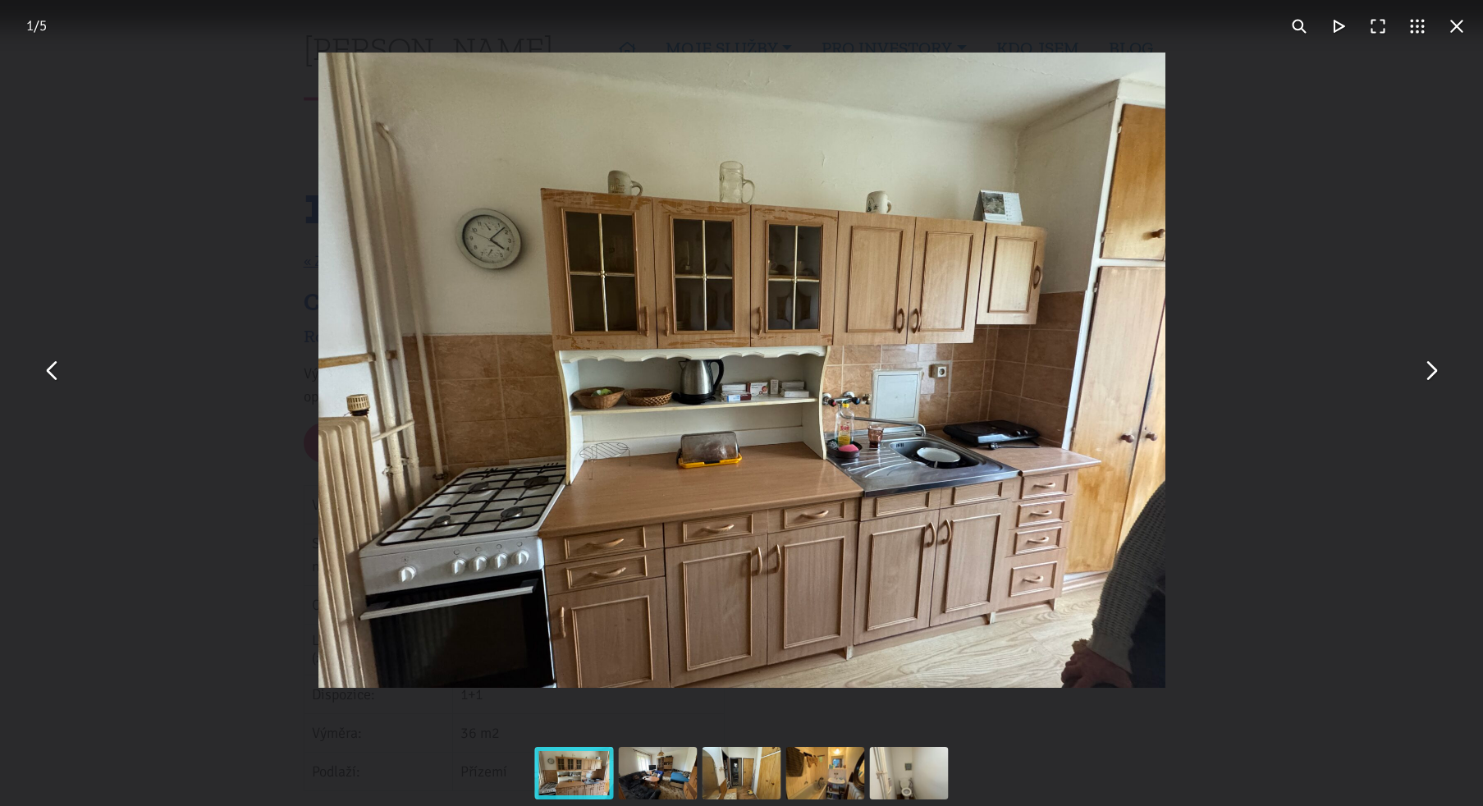
click at [1461, 30] on button "You can close this modal content with the ESC key" at bounding box center [1456, 26] width 39 height 39
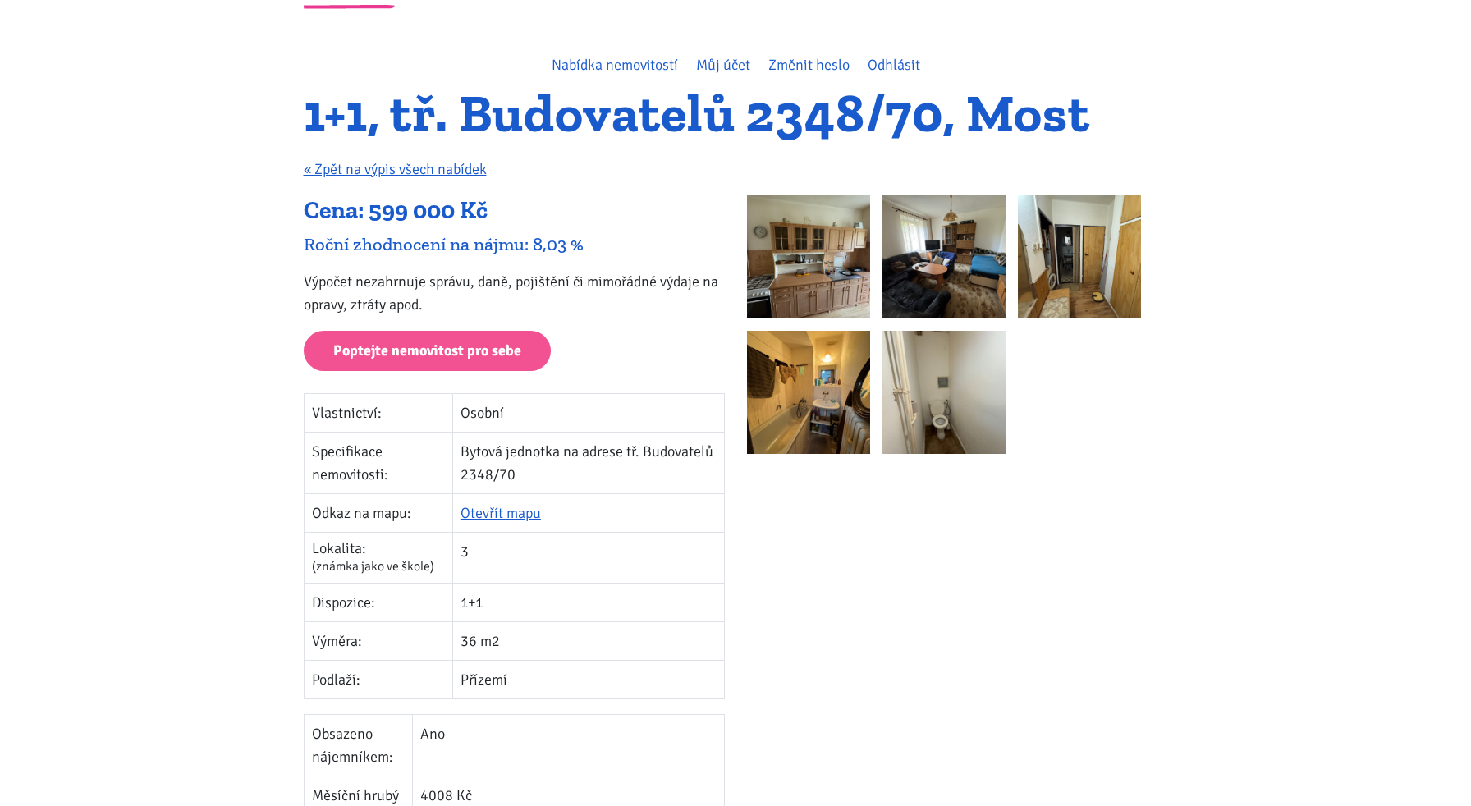
scroll to position [82, 0]
